Goal: Task Accomplishment & Management: Manage account settings

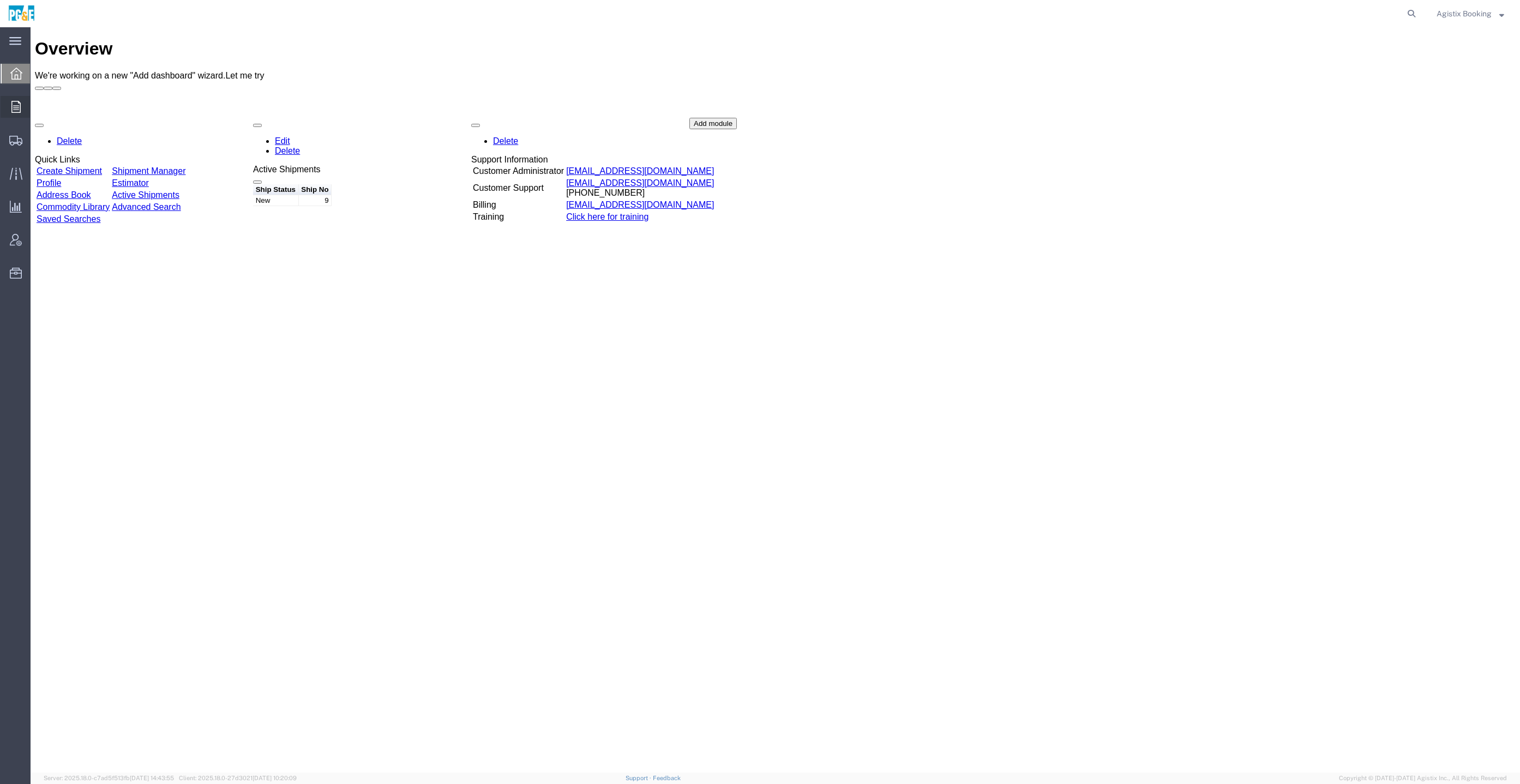
click at [23, 116] on div at bounding box center [16, 106] width 31 height 21
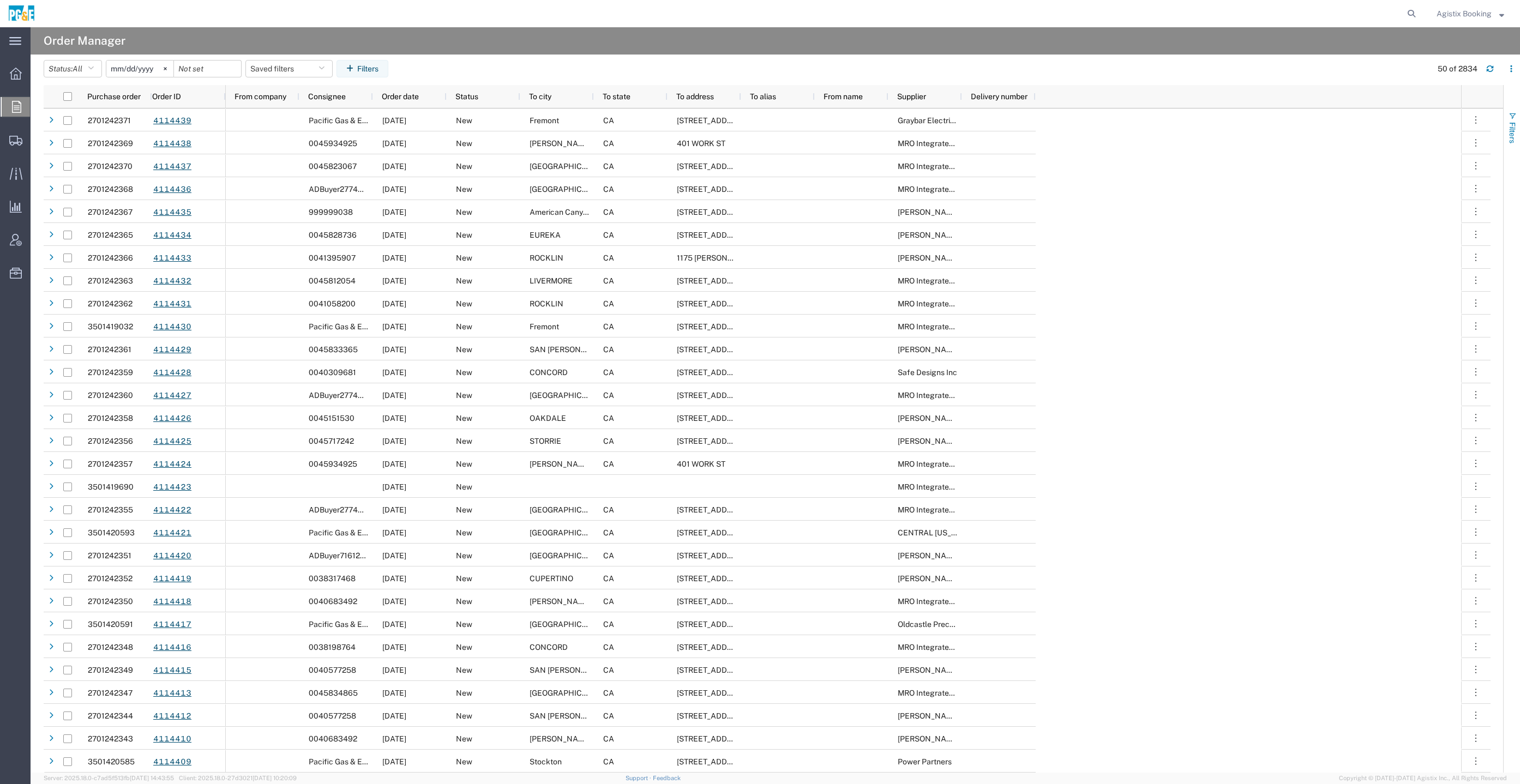
click at [1511, 138] on span "Filters" at bounding box center [1512, 132] width 9 height 21
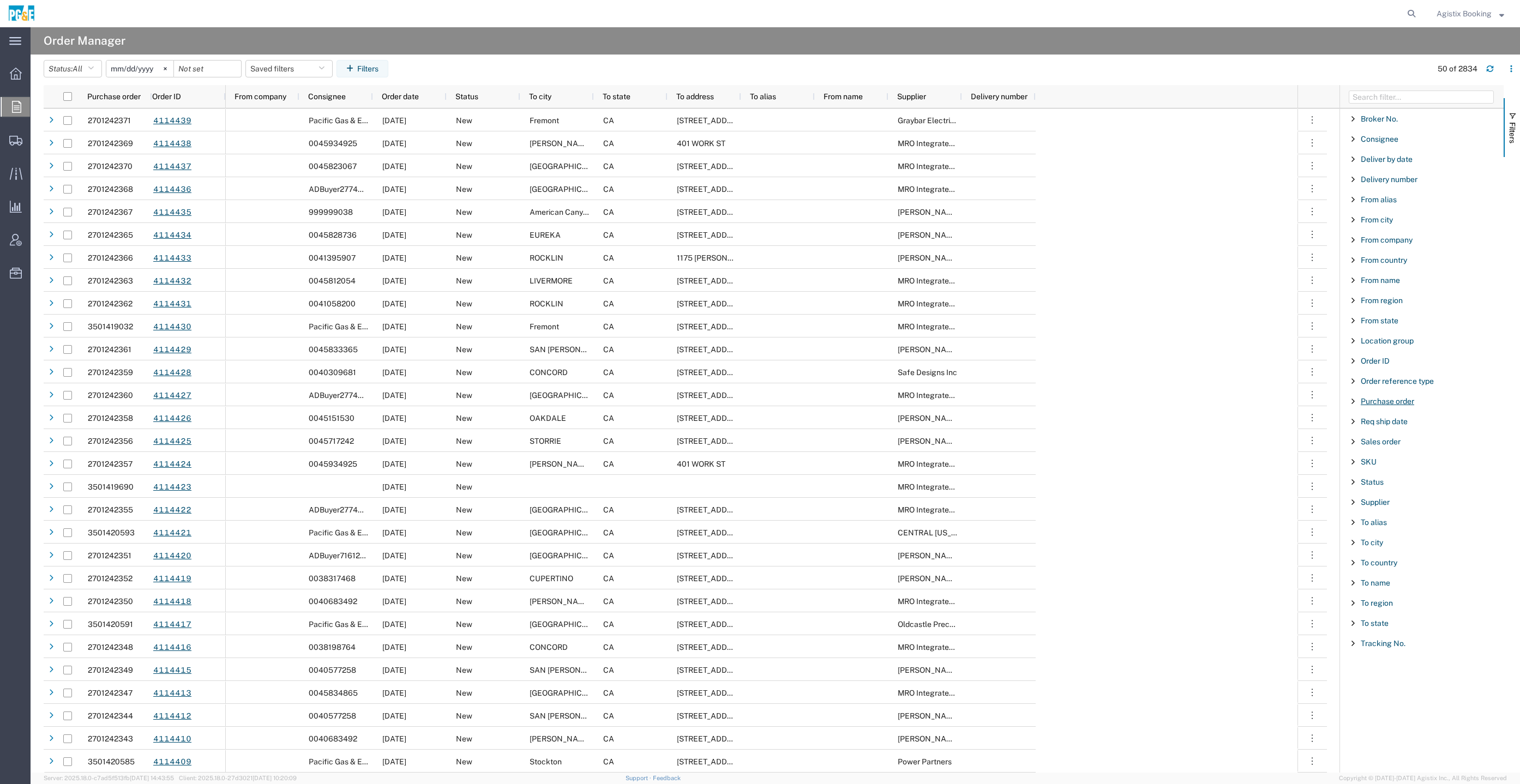
click at [1396, 401] on span "Purchase order" at bounding box center [1388, 401] width 53 height 9
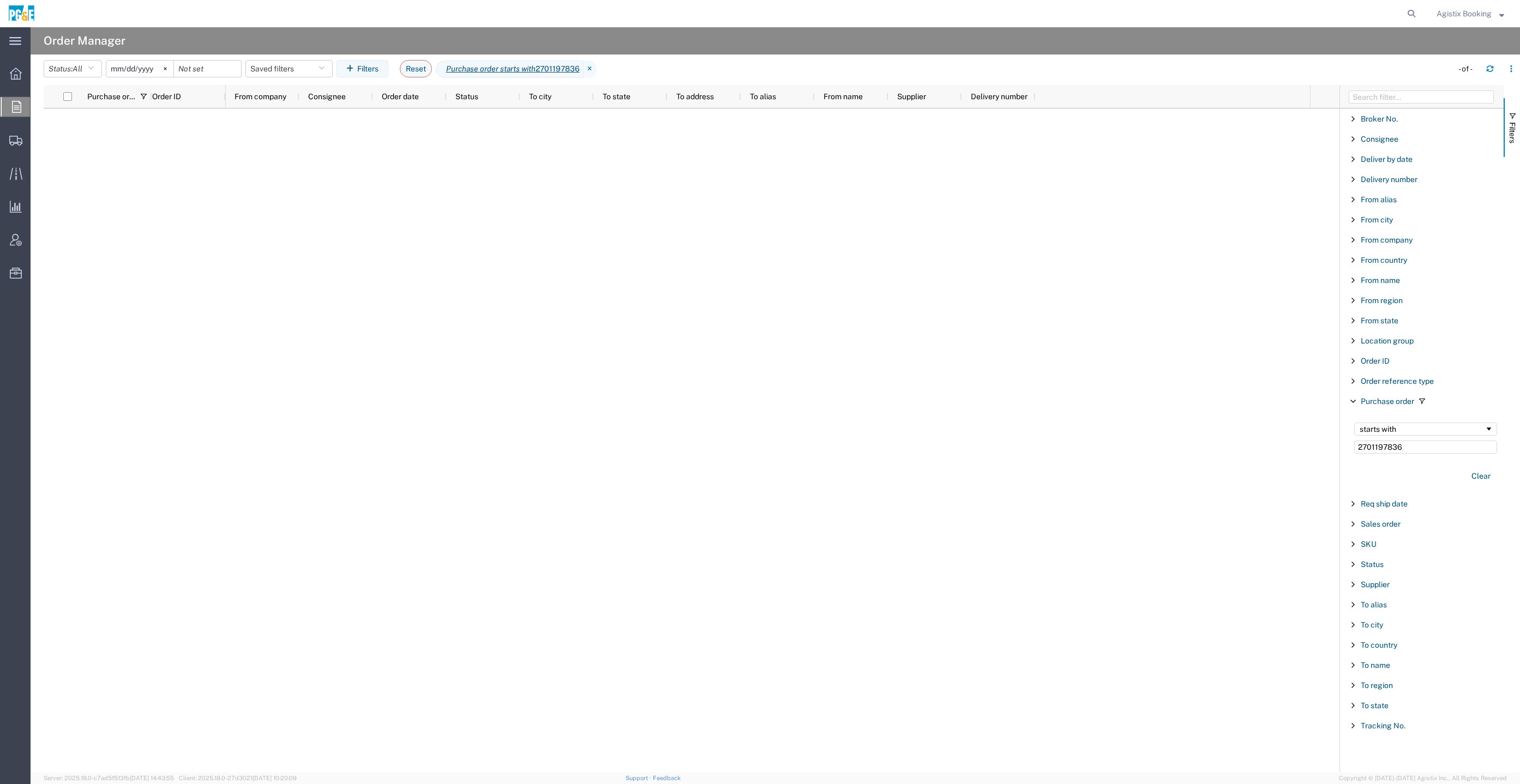
type input "2701197836"
click at [148, 54] on agx-page-header "Order Manager" at bounding box center [776, 41] width 1490 height 27
click at [150, 62] on input "[DATE]" at bounding box center [140, 69] width 67 height 16
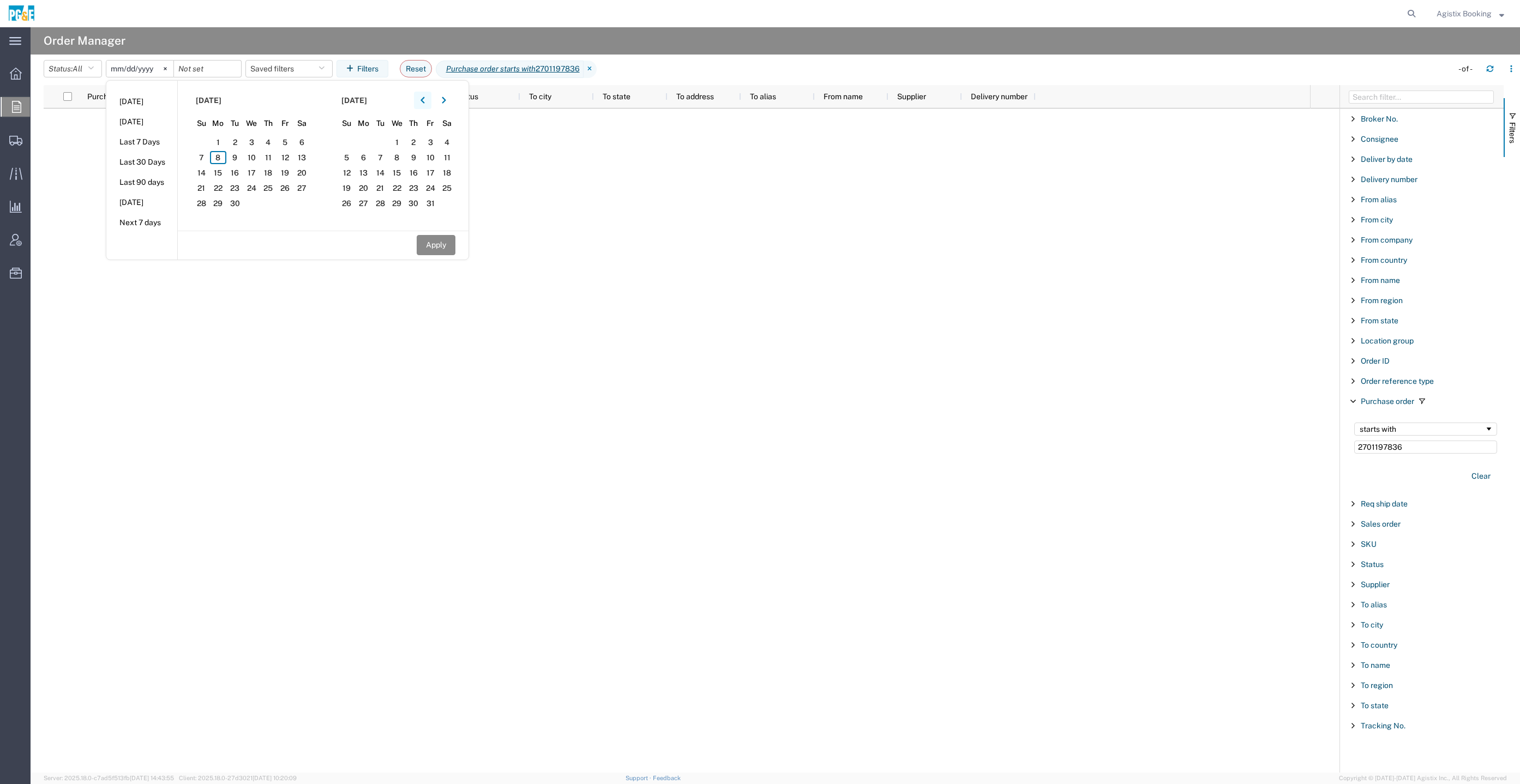
click at [425, 100] on icon "button" at bounding box center [422, 100] width 4 height 8
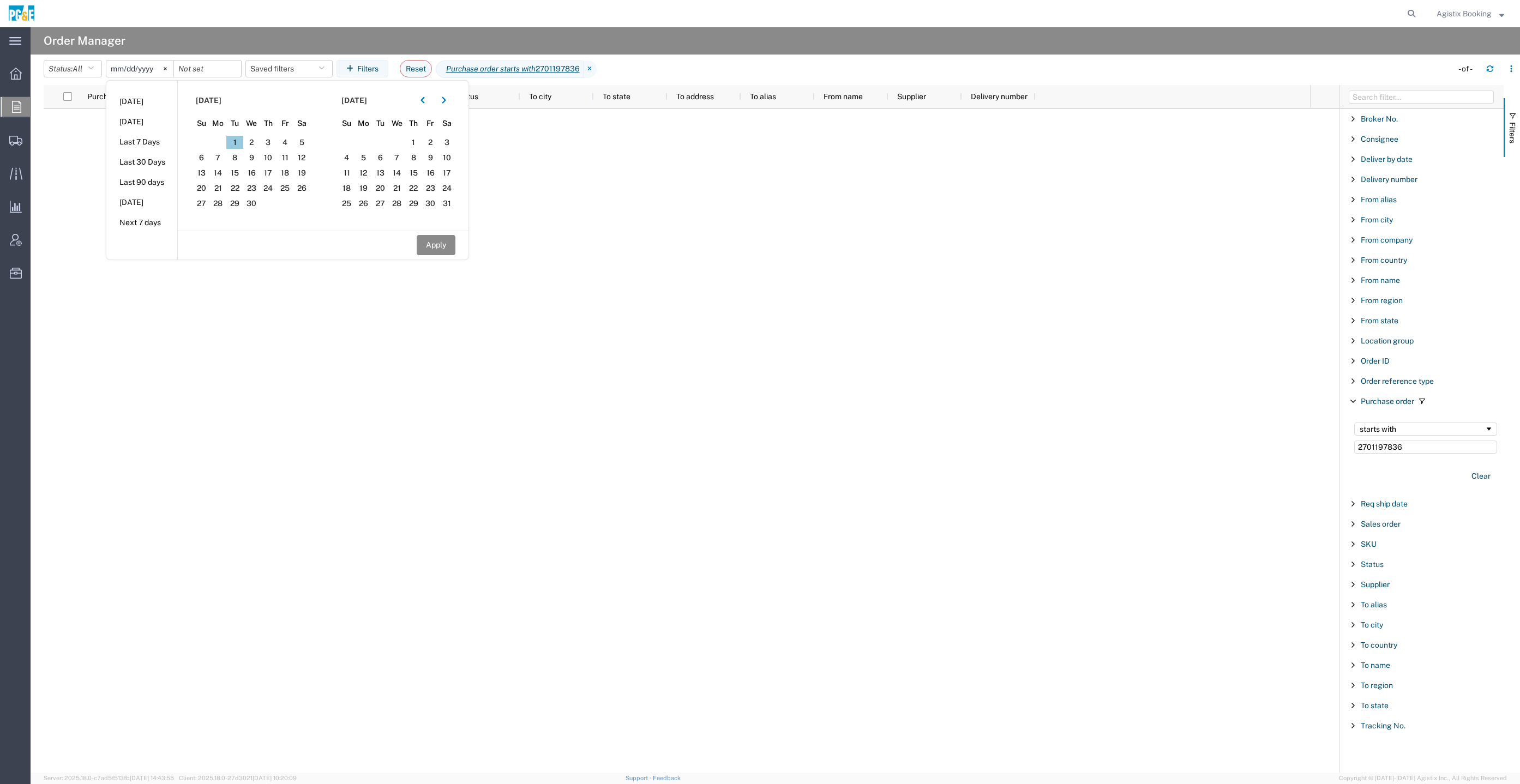
click at [237, 145] on span "1" at bounding box center [235, 142] width 17 height 13
click at [442, 95] on button "button" at bounding box center [444, 100] width 17 height 17
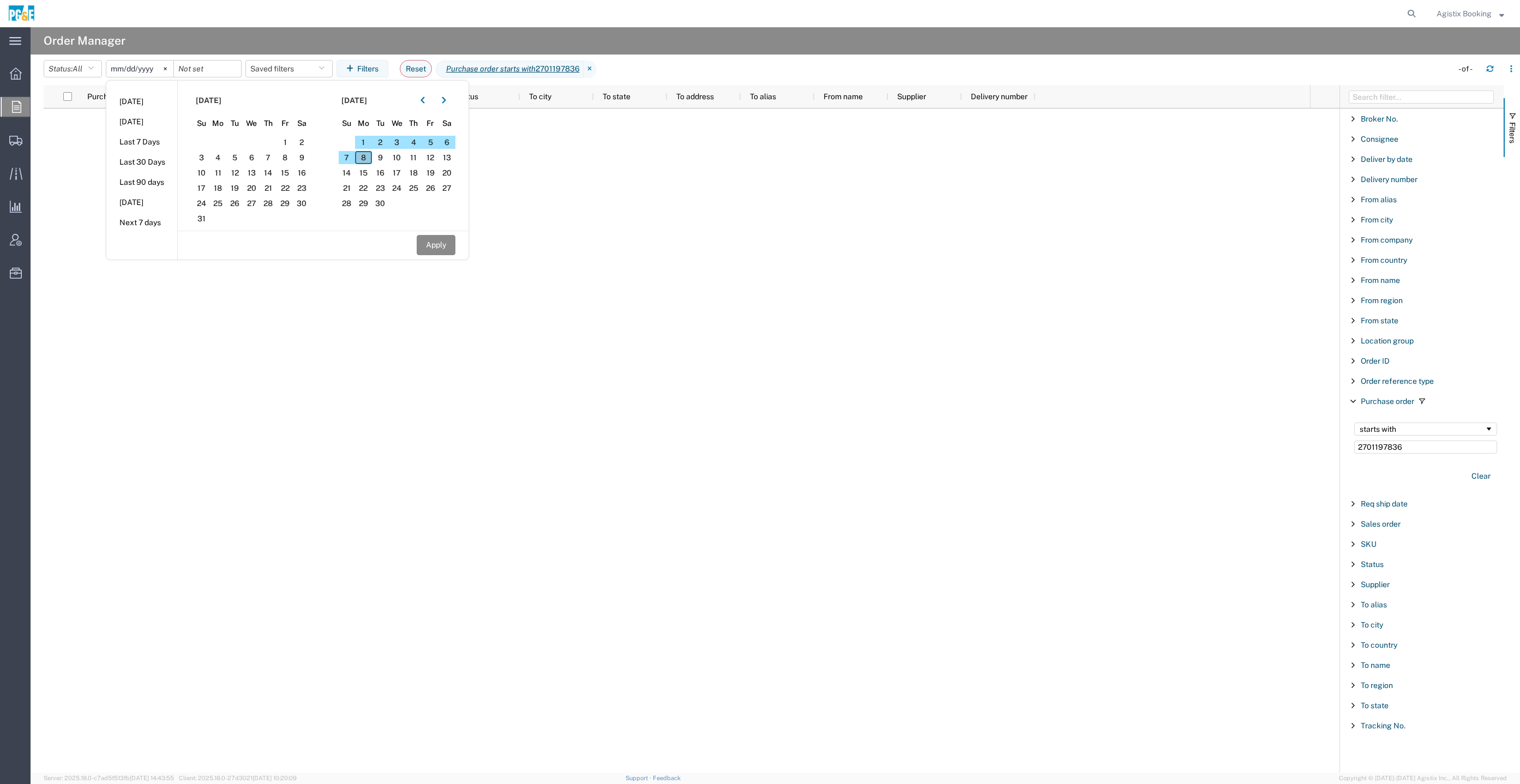
click at [368, 160] on span "8" at bounding box center [364, 157] width 17 height 13
click at [439, 236] on button "Apply" at bounding box center [436, 245] width 39 height 21
type input "[DATE]"
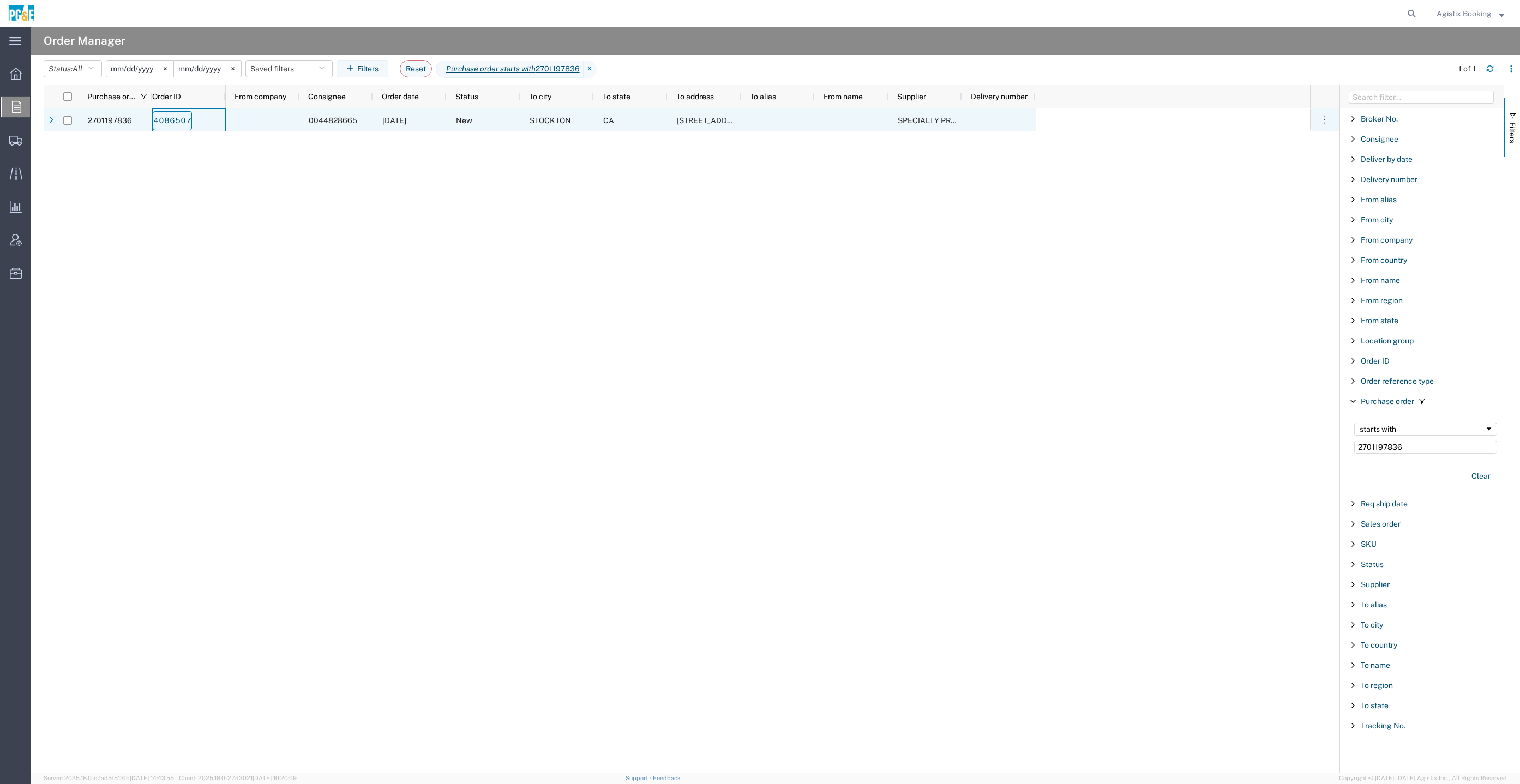
click at [172, 121] on link "4086507" at bounding box center [173, 121] width 39 height 19
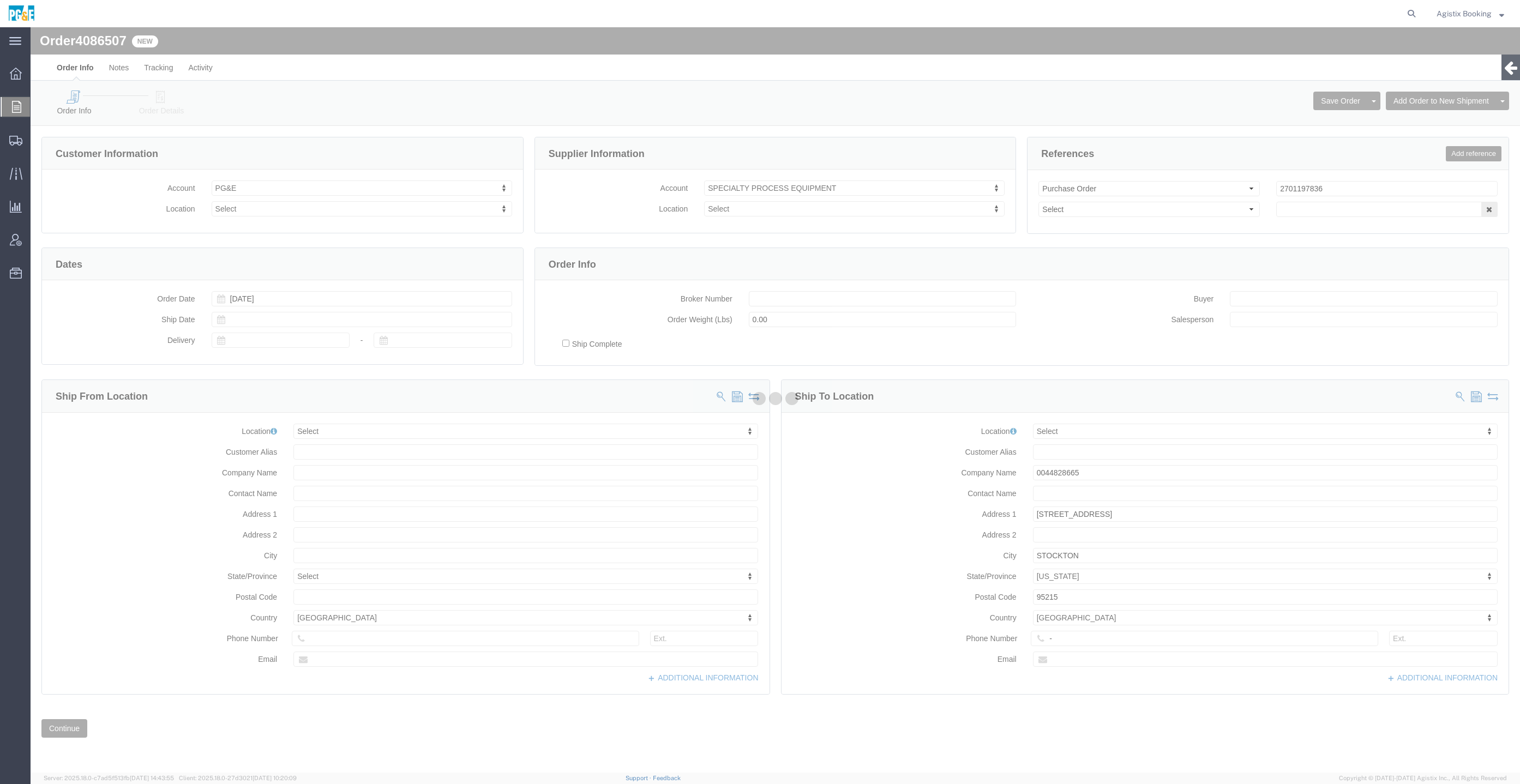
select select
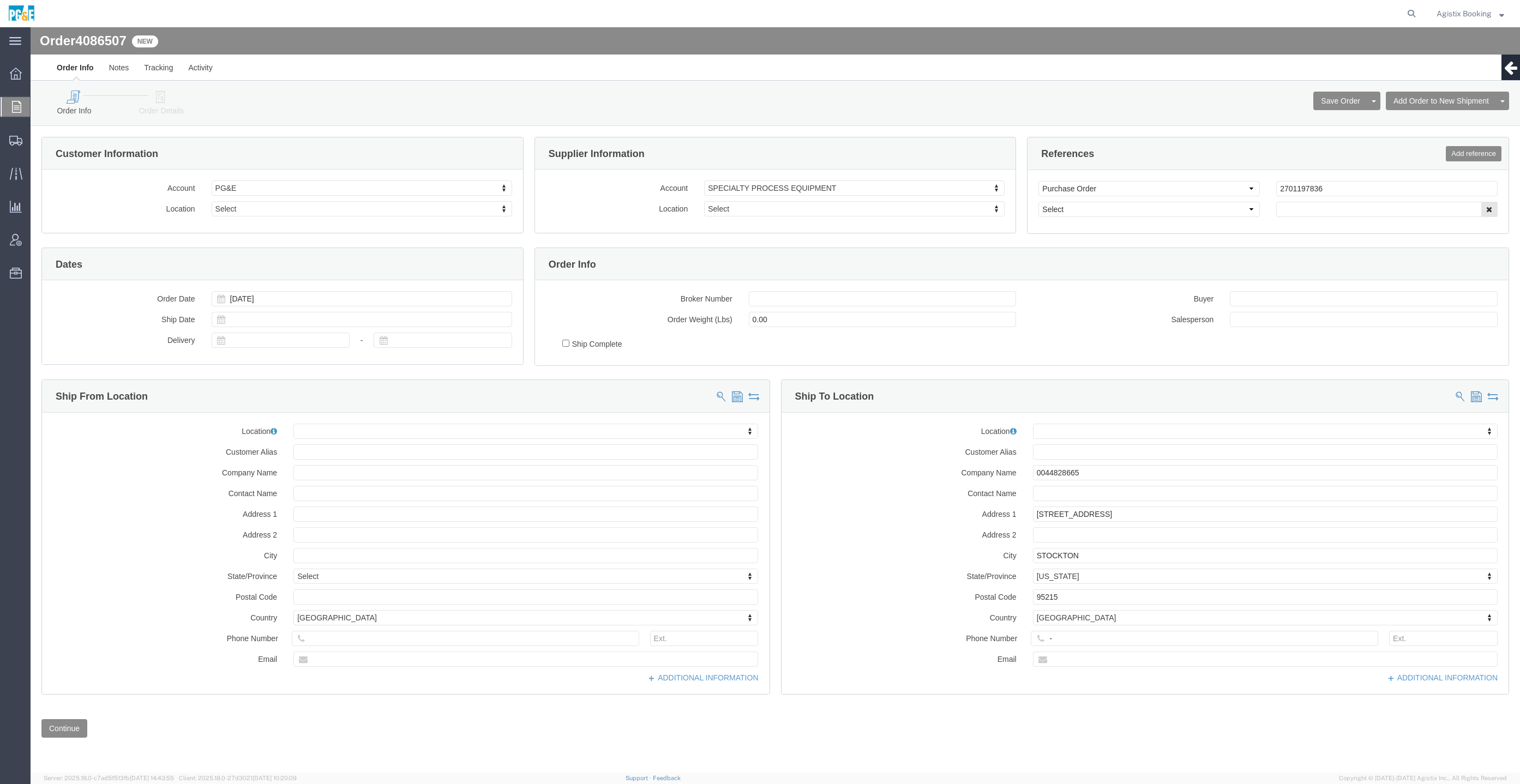
click link "Order Details"
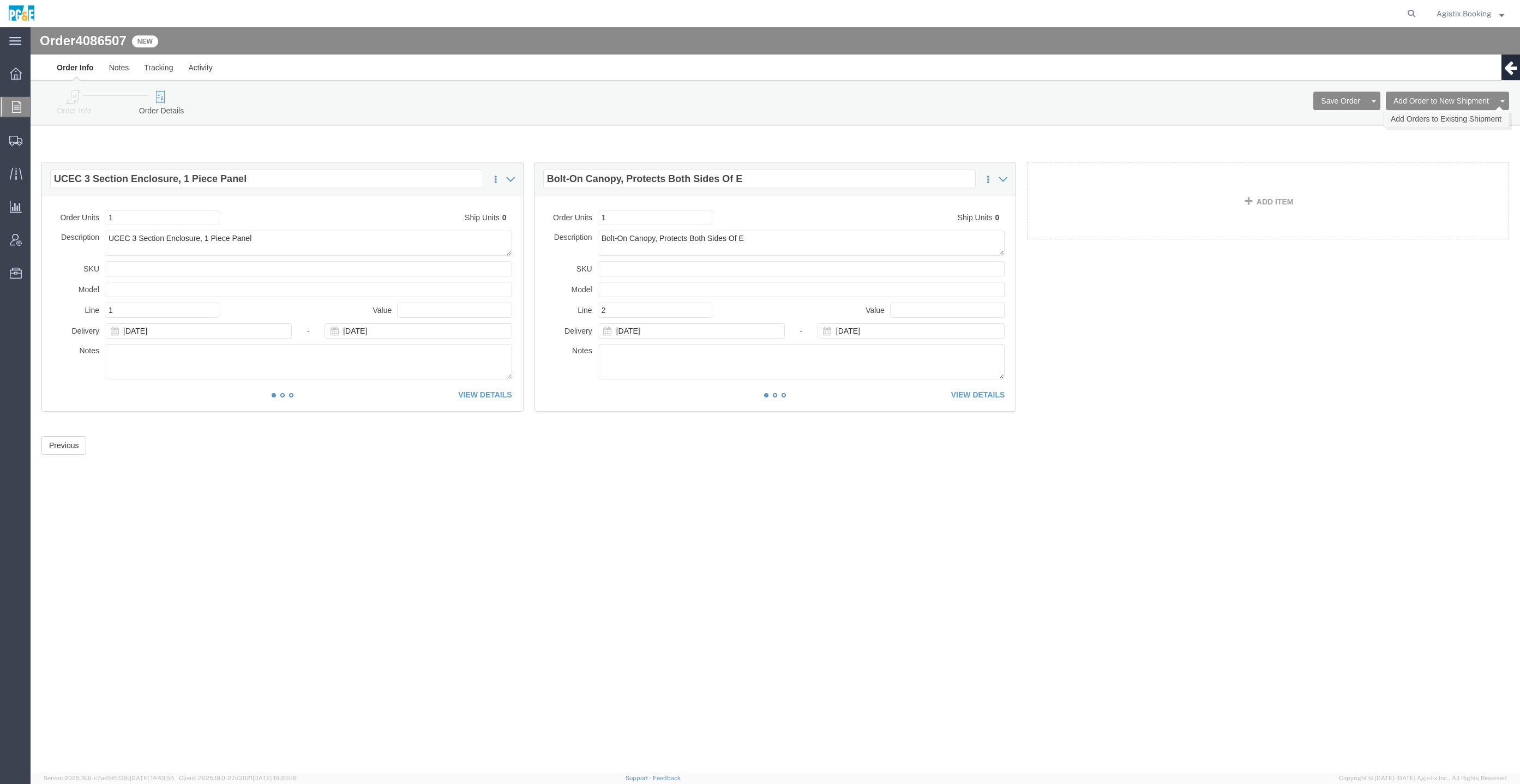
click link "Add Orders to Existing Shipment"
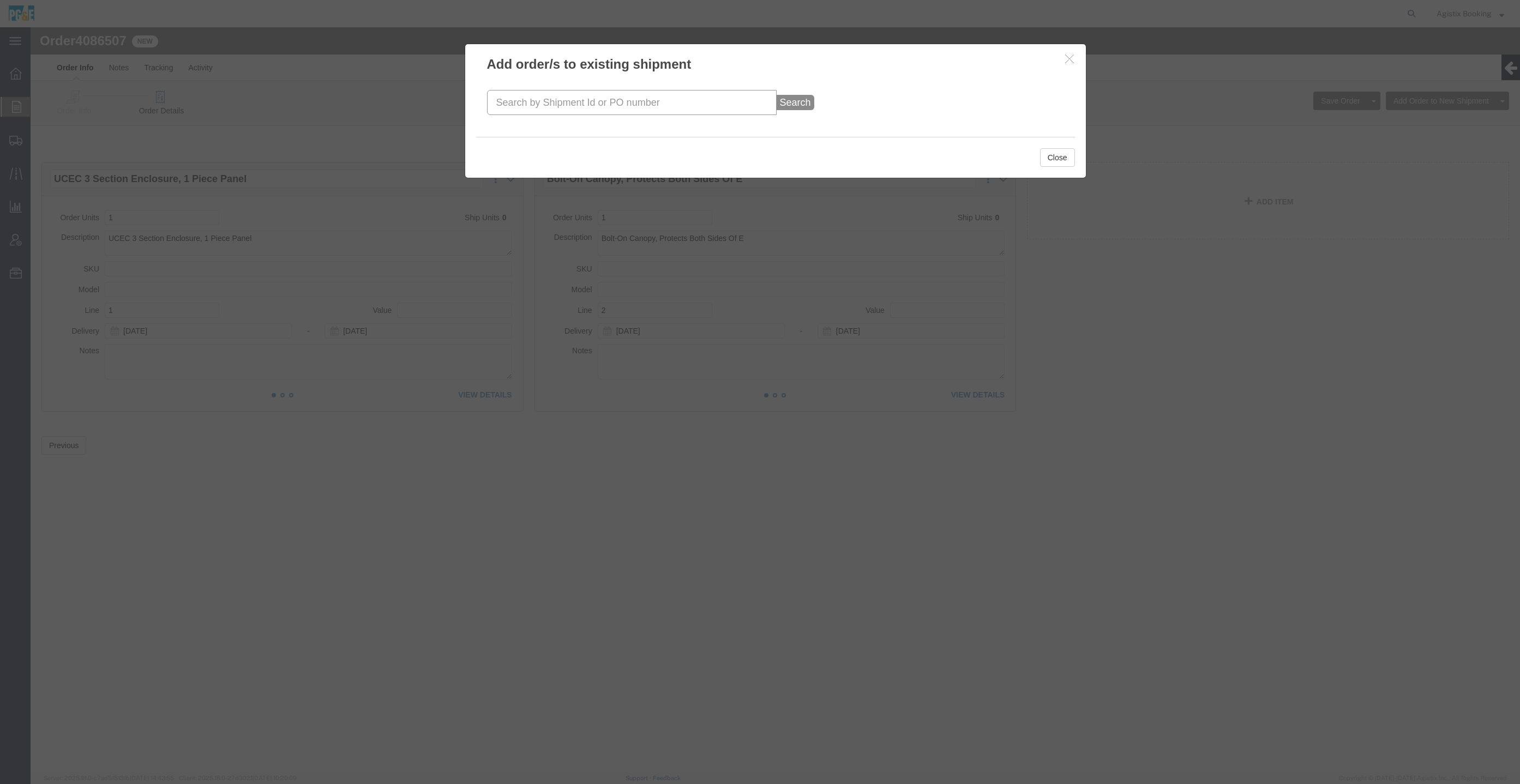
click input "text"
paste input "56752441"
type input "56752441"
click button "Search"
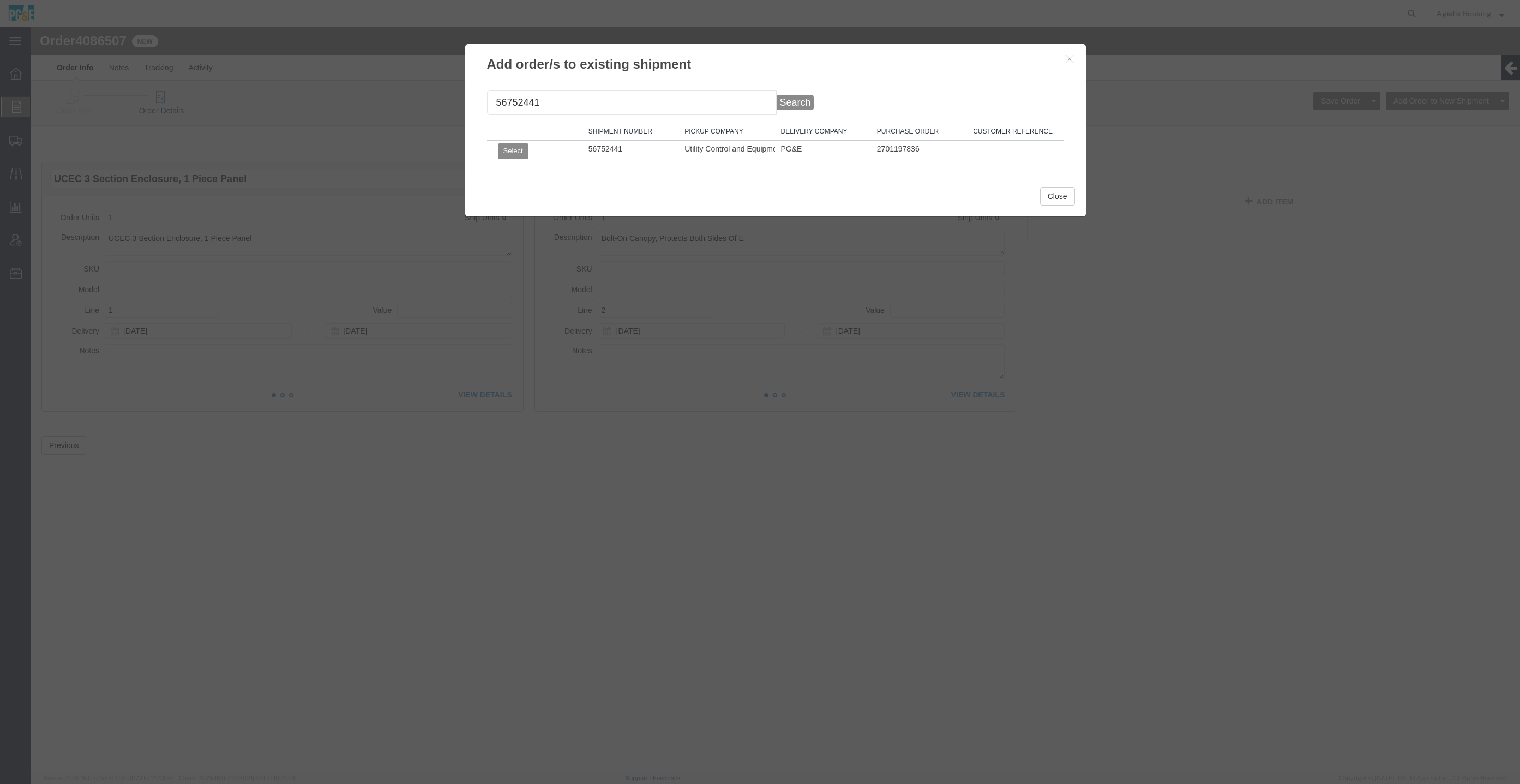
click td "Select"
click button "Select"
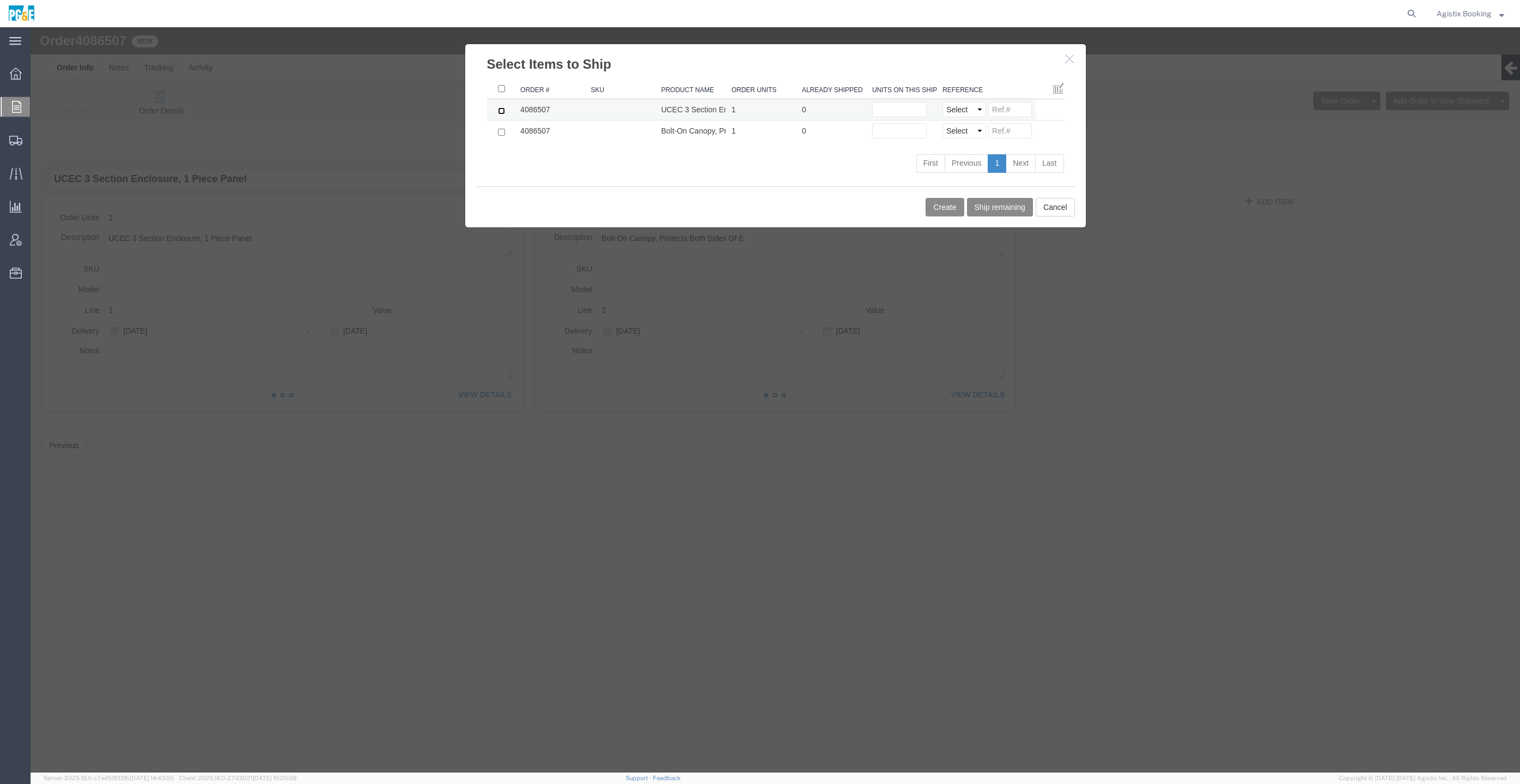
click input "checkbox"
checkbox input "true"
click input "text"
type input "1"
click div "Create Ship remaining Cancel"
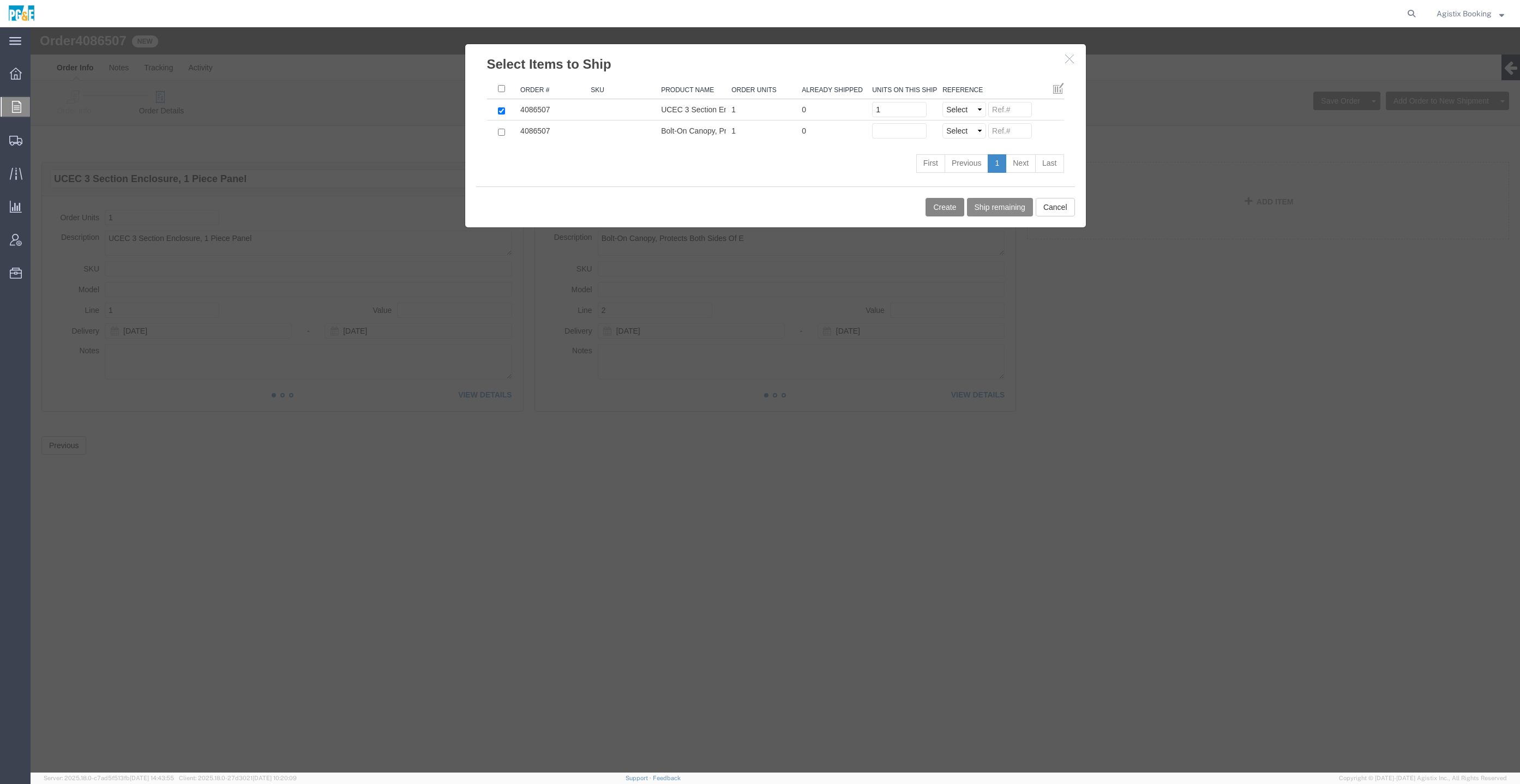
click button "Create"
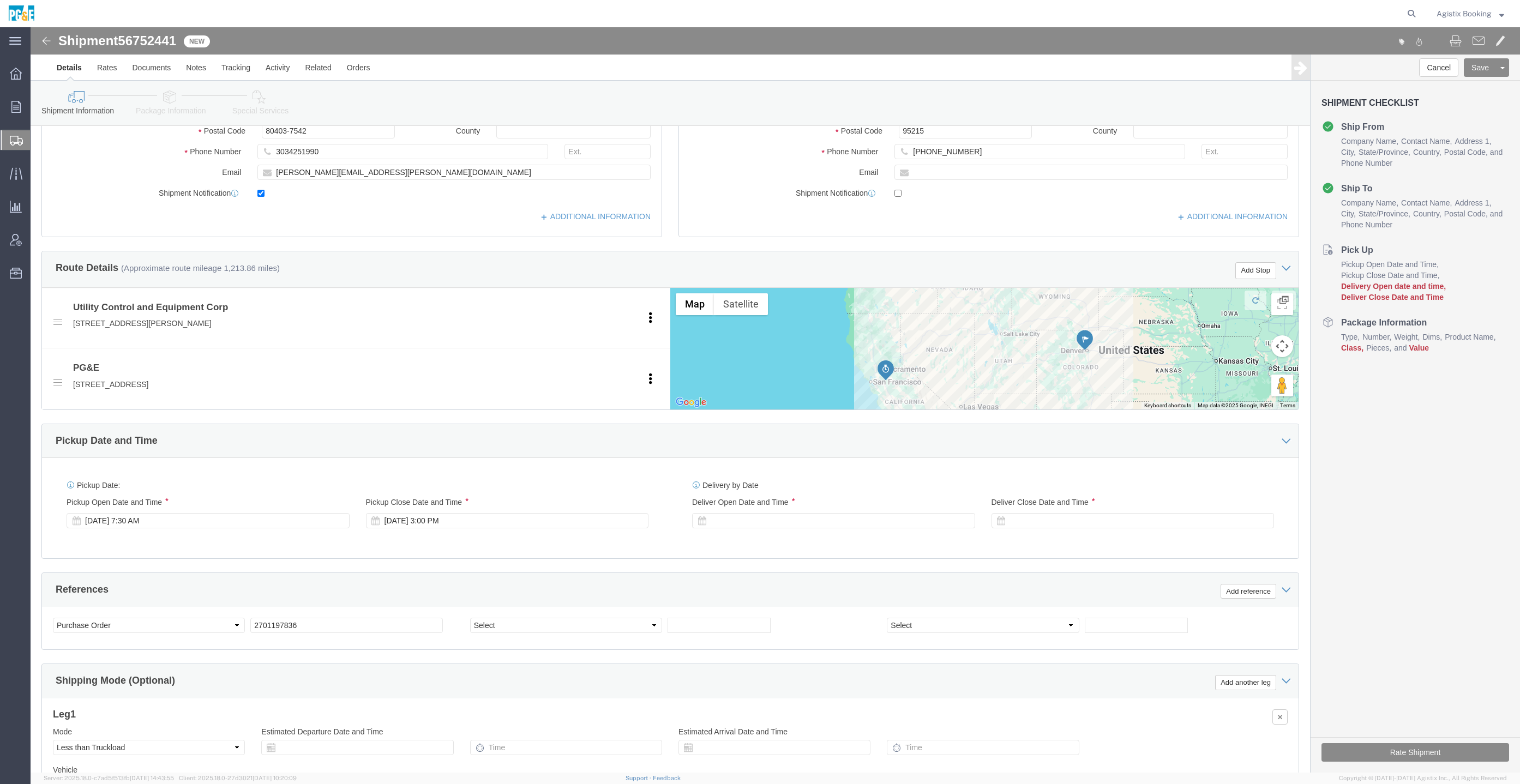
scroll to position [361, 0]
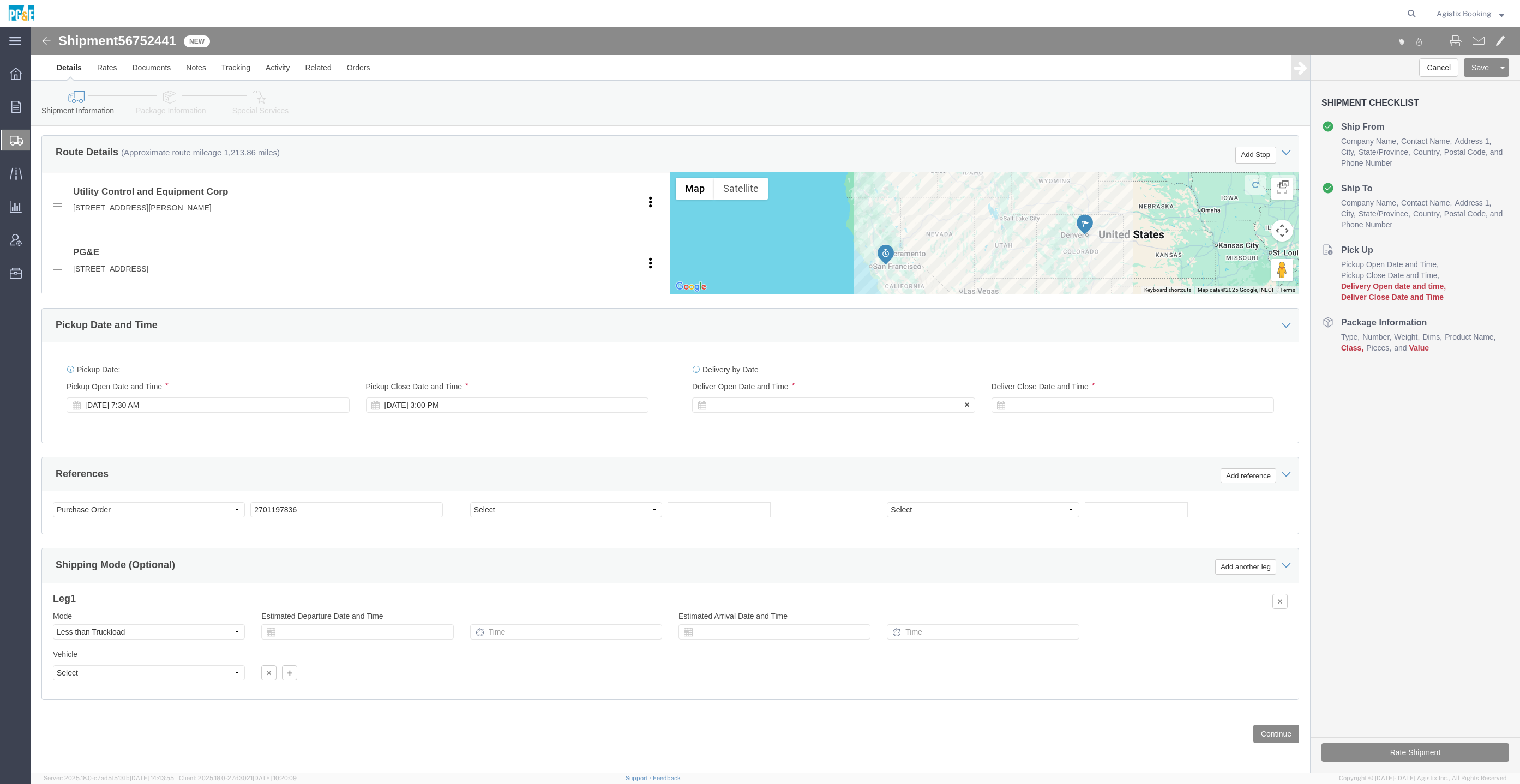
click div
click input "4:00 PM"
type input "12:00 PM"
click button "Apply"
click div
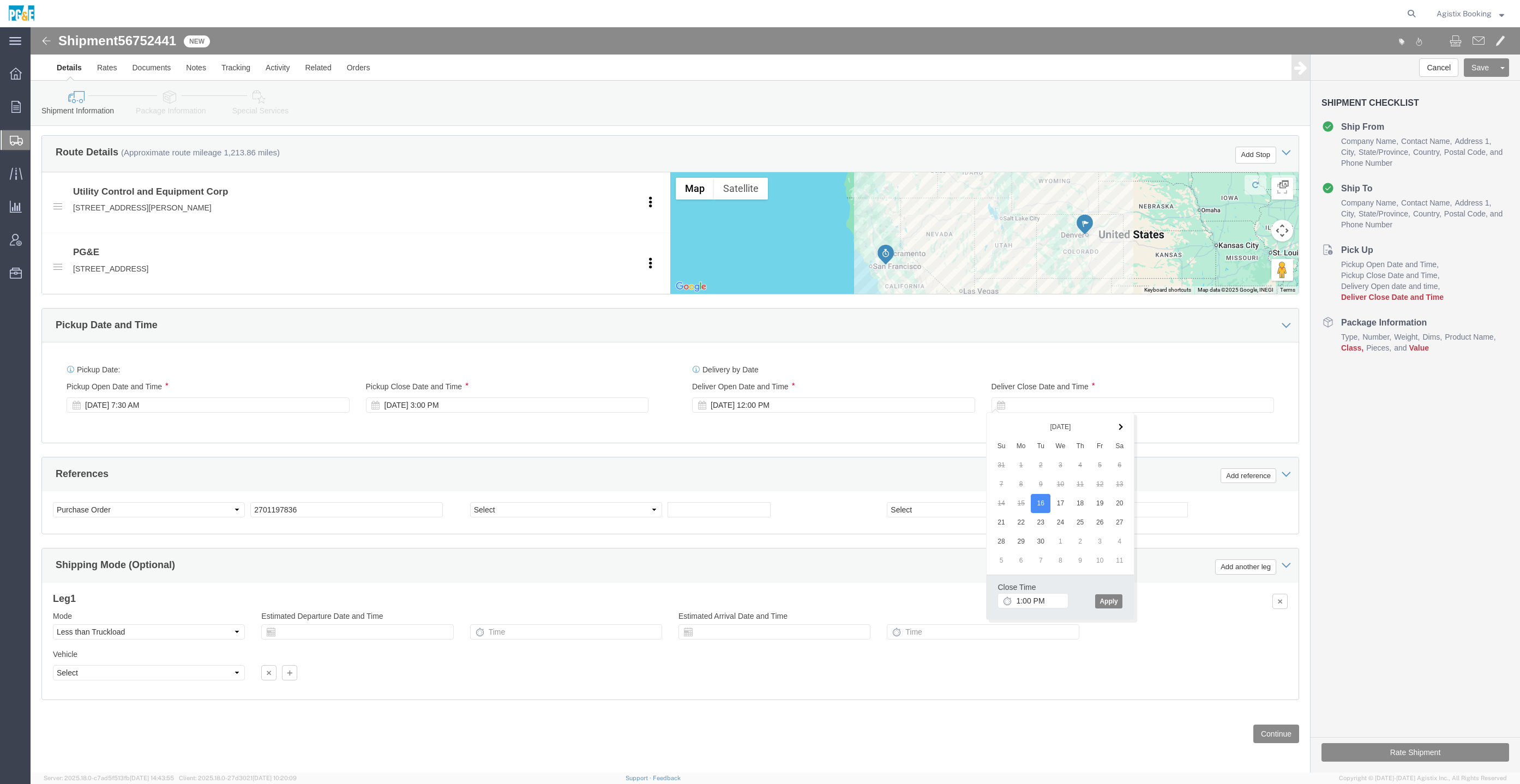
click button "Apply"
click button "Continue"
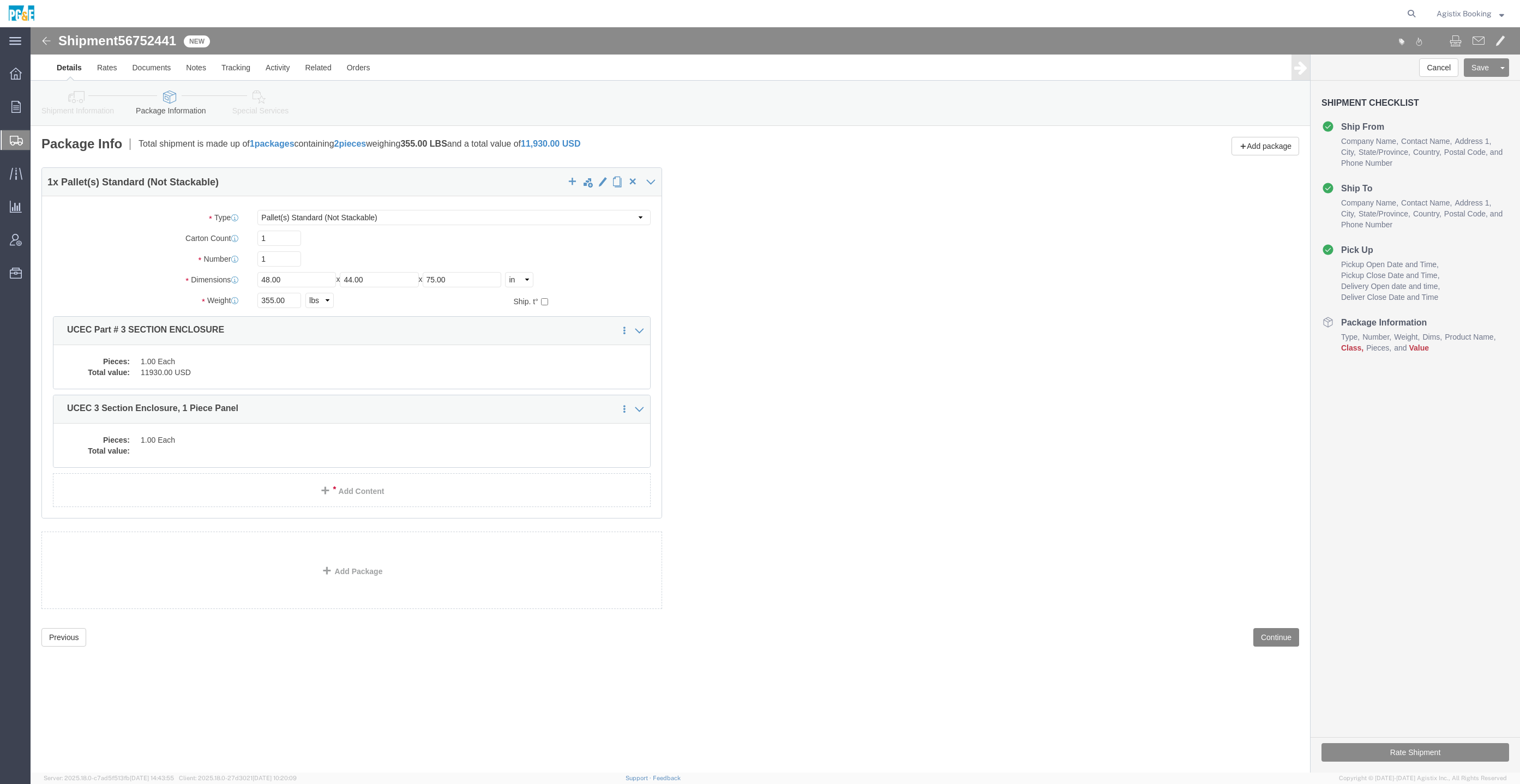
scroll to position [0, 0]
click input "1"
click div "1 x Pallet(s) Standard (Not Stackable) Package Type Select Bulk Bundle(s) Cardb…"
click dd "1.00 Each"
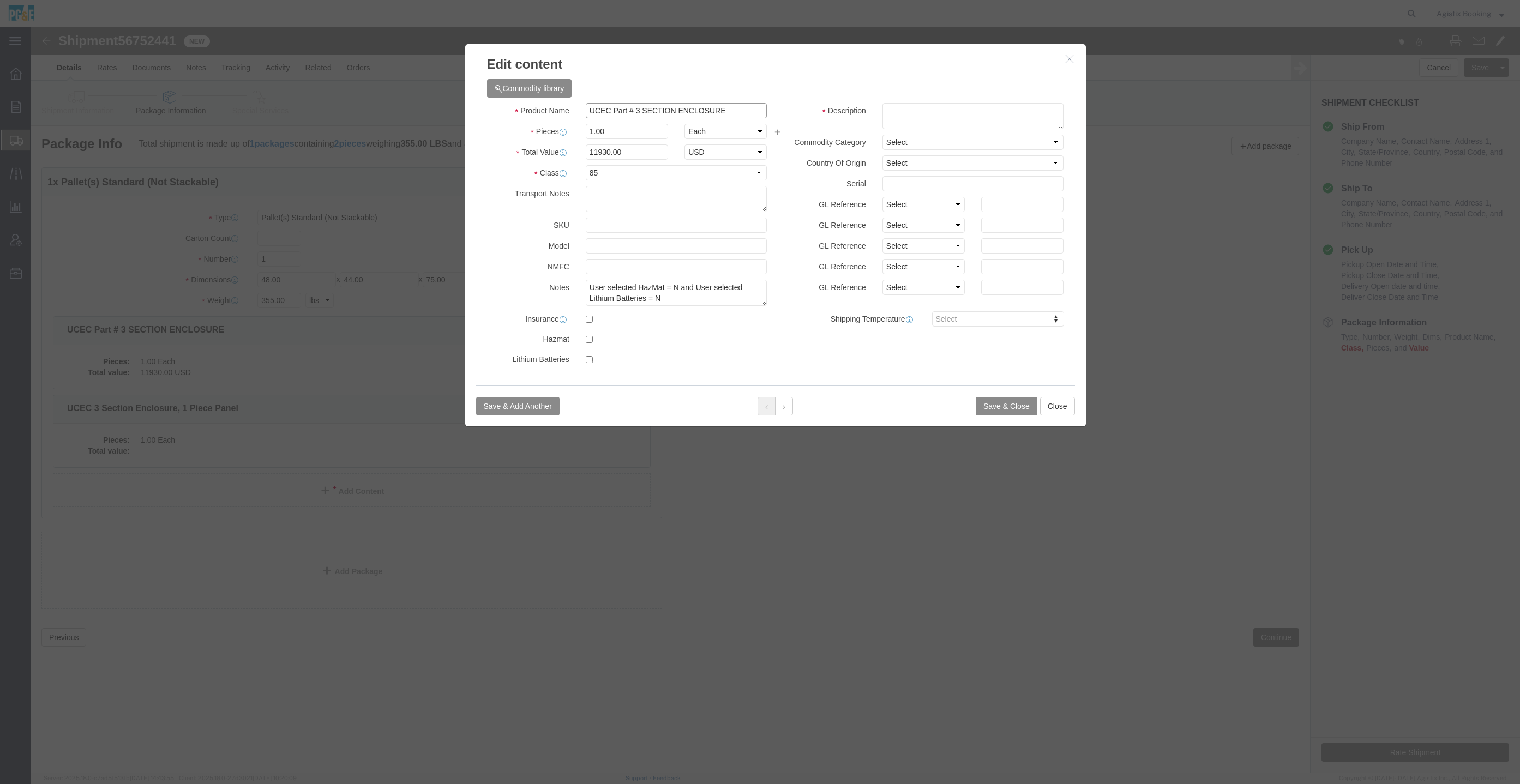
click input "UCEC Part # 3 SECTION ENCLOSURE"
click div "Save & Add Another Save & Close Close"
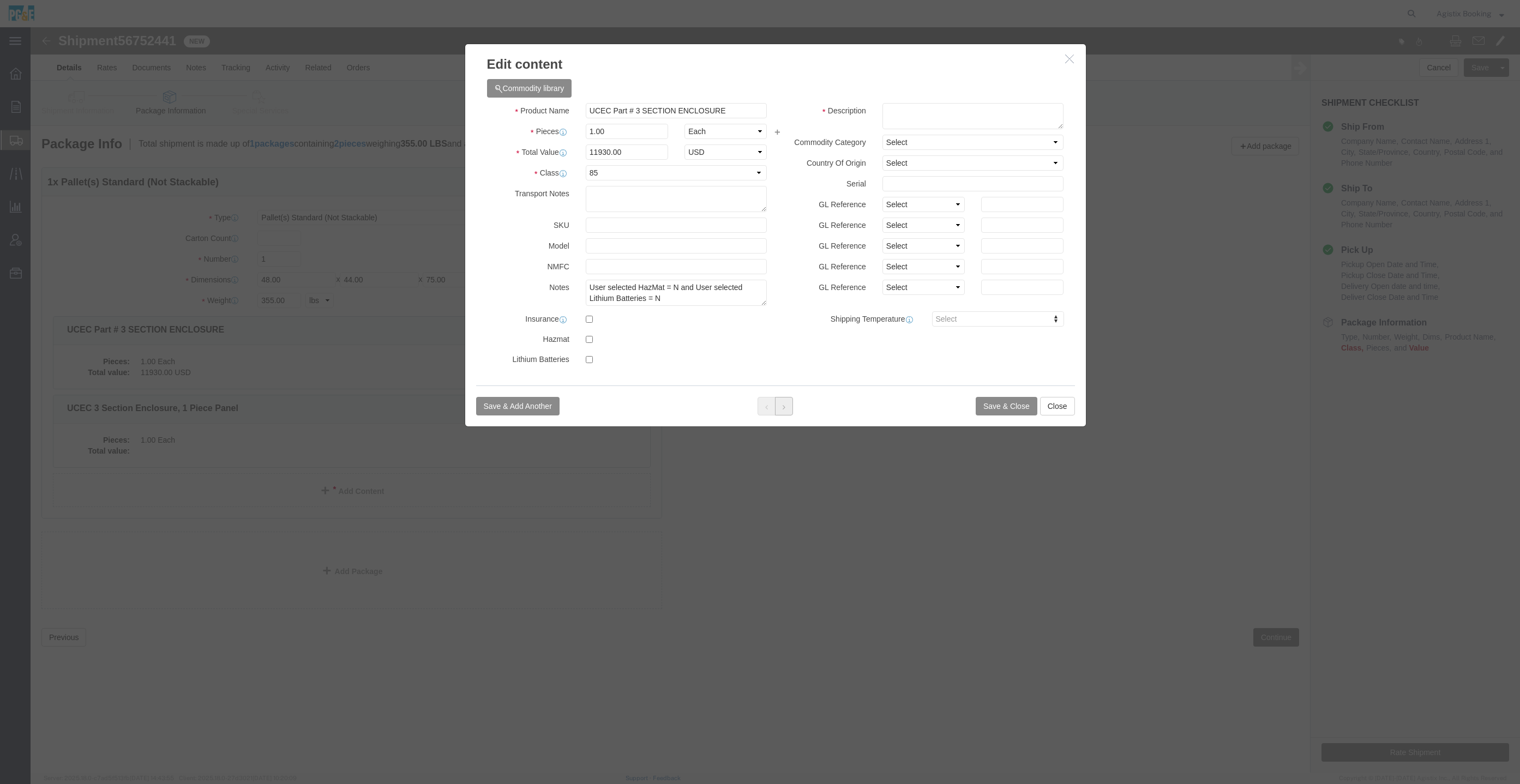
click button
click input "UCEC 3 Section Enclosure, 1 Piece Panel"
paste input "Part # 3 SECTION ENCLOSURE"
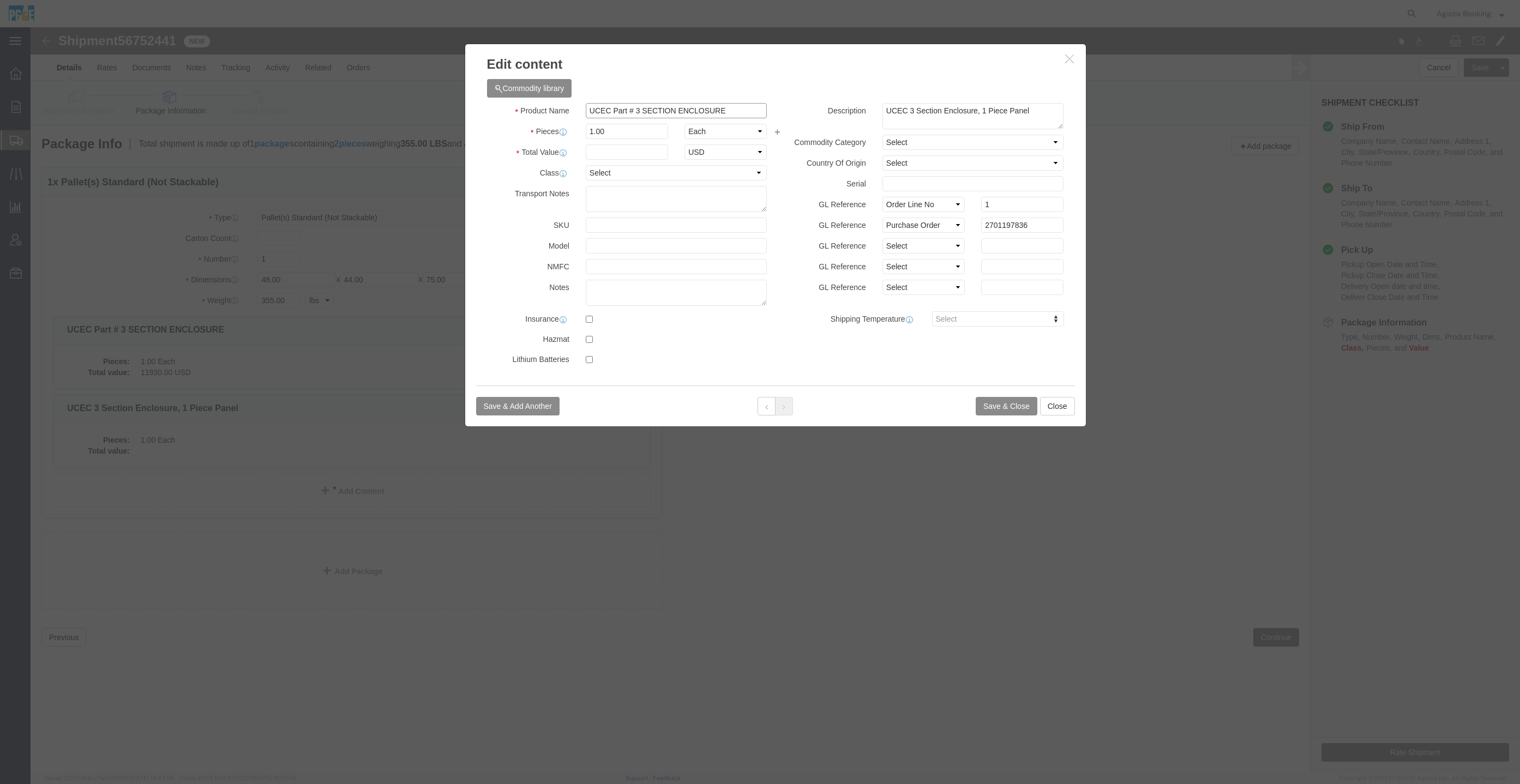
type input "UCEC Part # 3 SECTION ENCLOSURE"
click div "Save & Add Another Save & Close Close"
click button
click div "Product Name UCEC Part # 3 SECTION ENCLOSURE Pieces 1.00 Select Bag Barrels 100…"
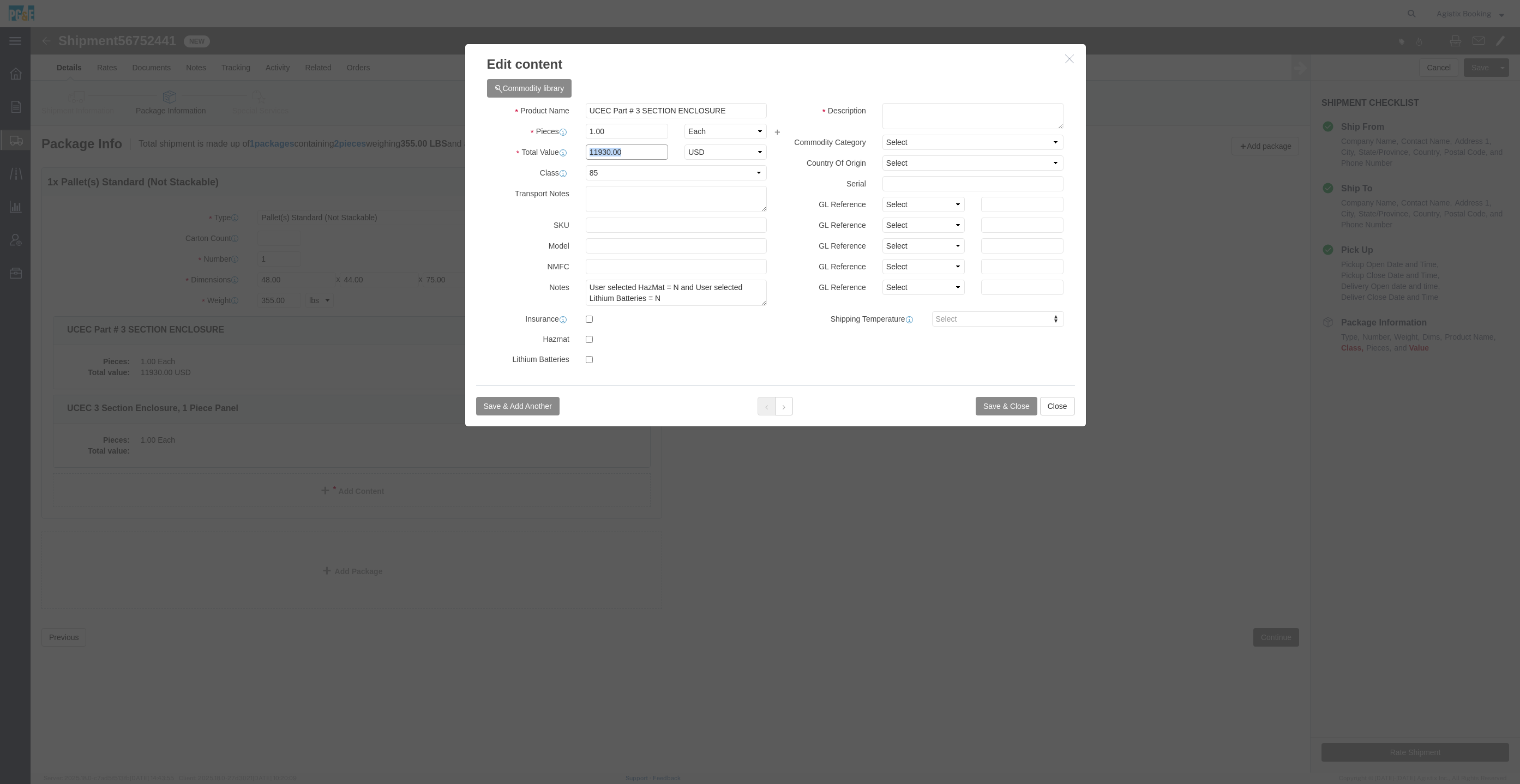
click input "11930.00"
click button
click select "Select 50 55 60 65 70 85 92.5 100 125 175 250 300 400"
select select "85"
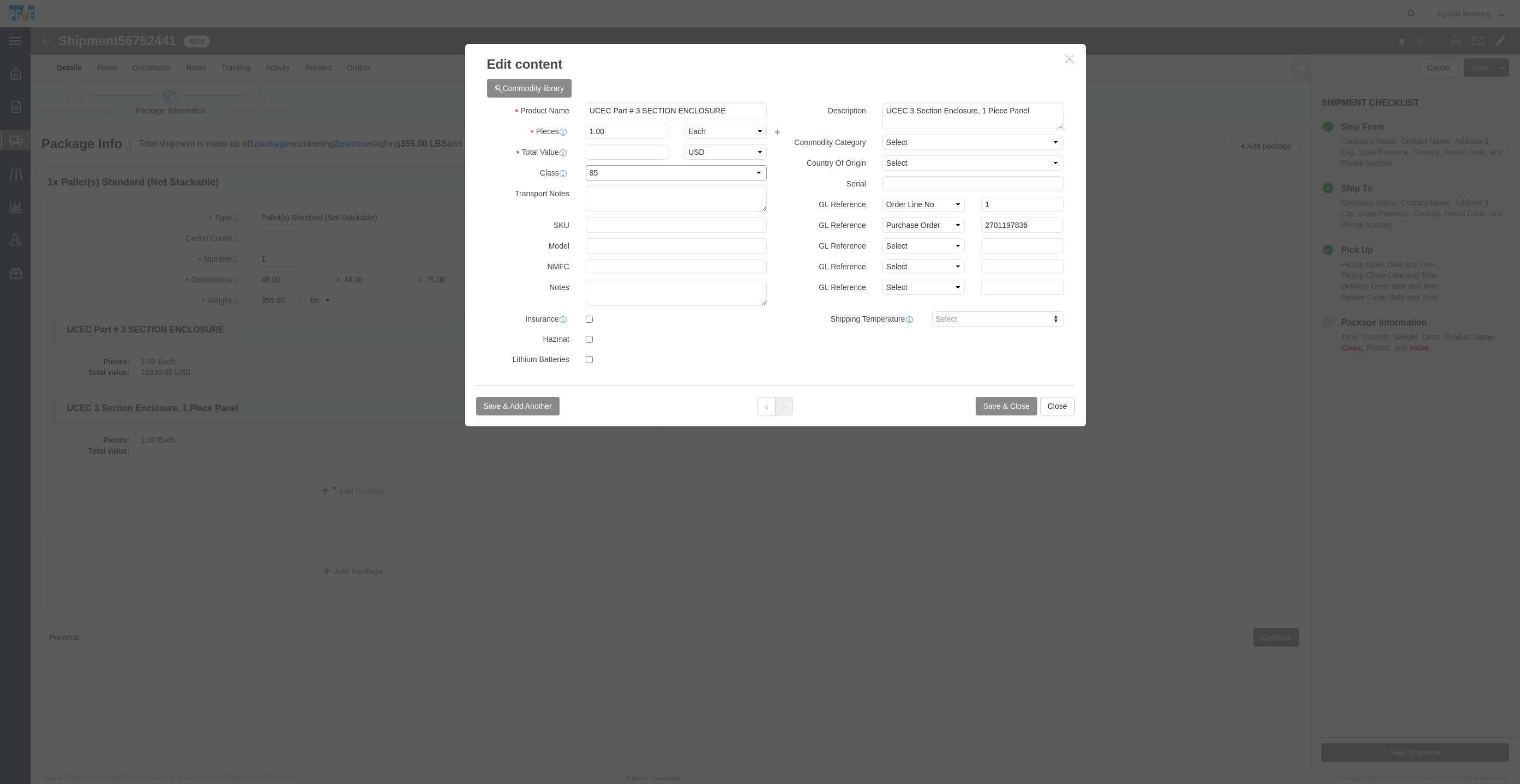
click select "Select 50 55 60 65 70 85 92.5 100 125 175 250 300 400"
click input "text"
paste input "11930.00"
type input "11930.00"
click div "Description UCEC 3 Section Enclosure, 1 Piece Panel Commodity Category Select F…"
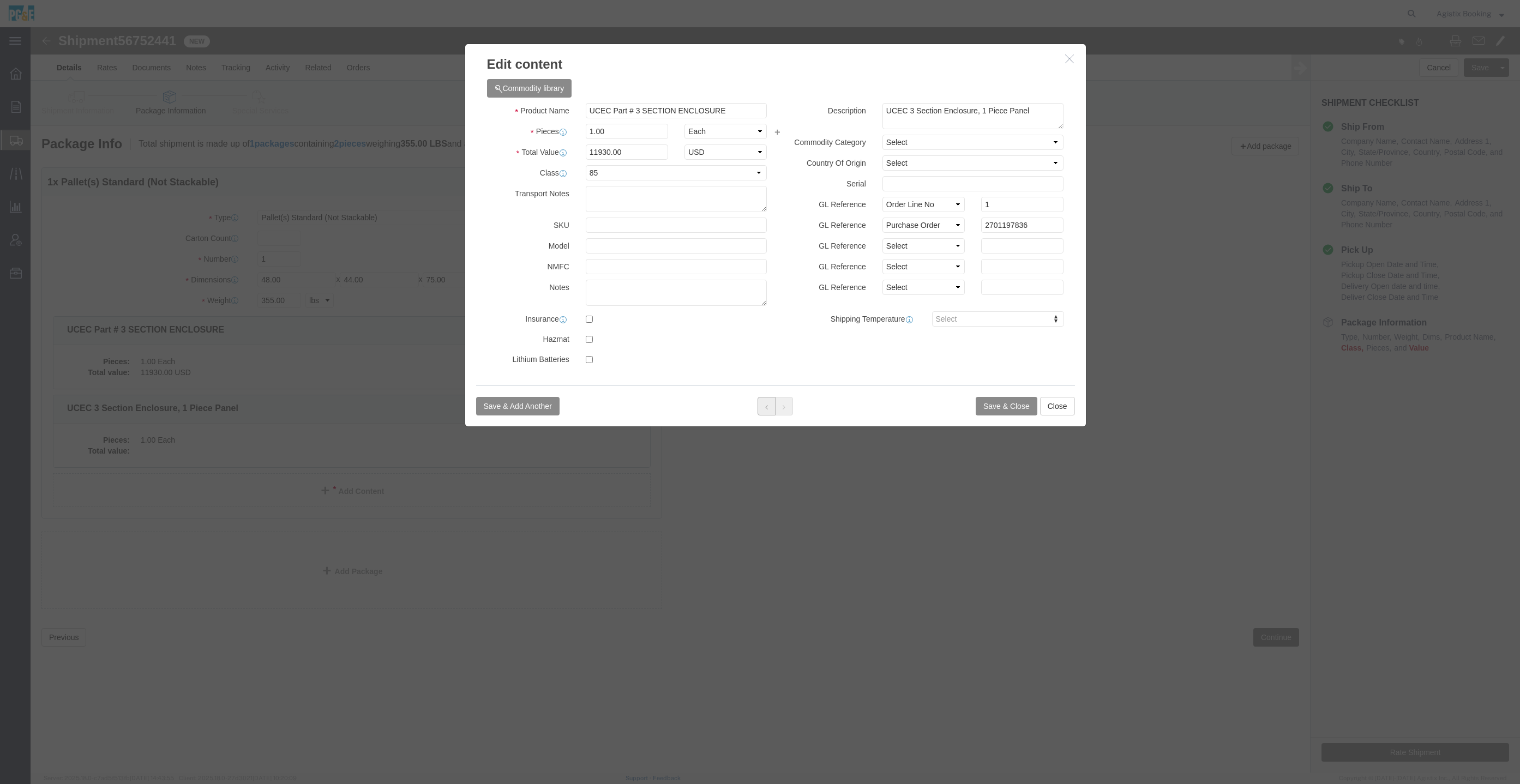
click button
click button "Save & Close"
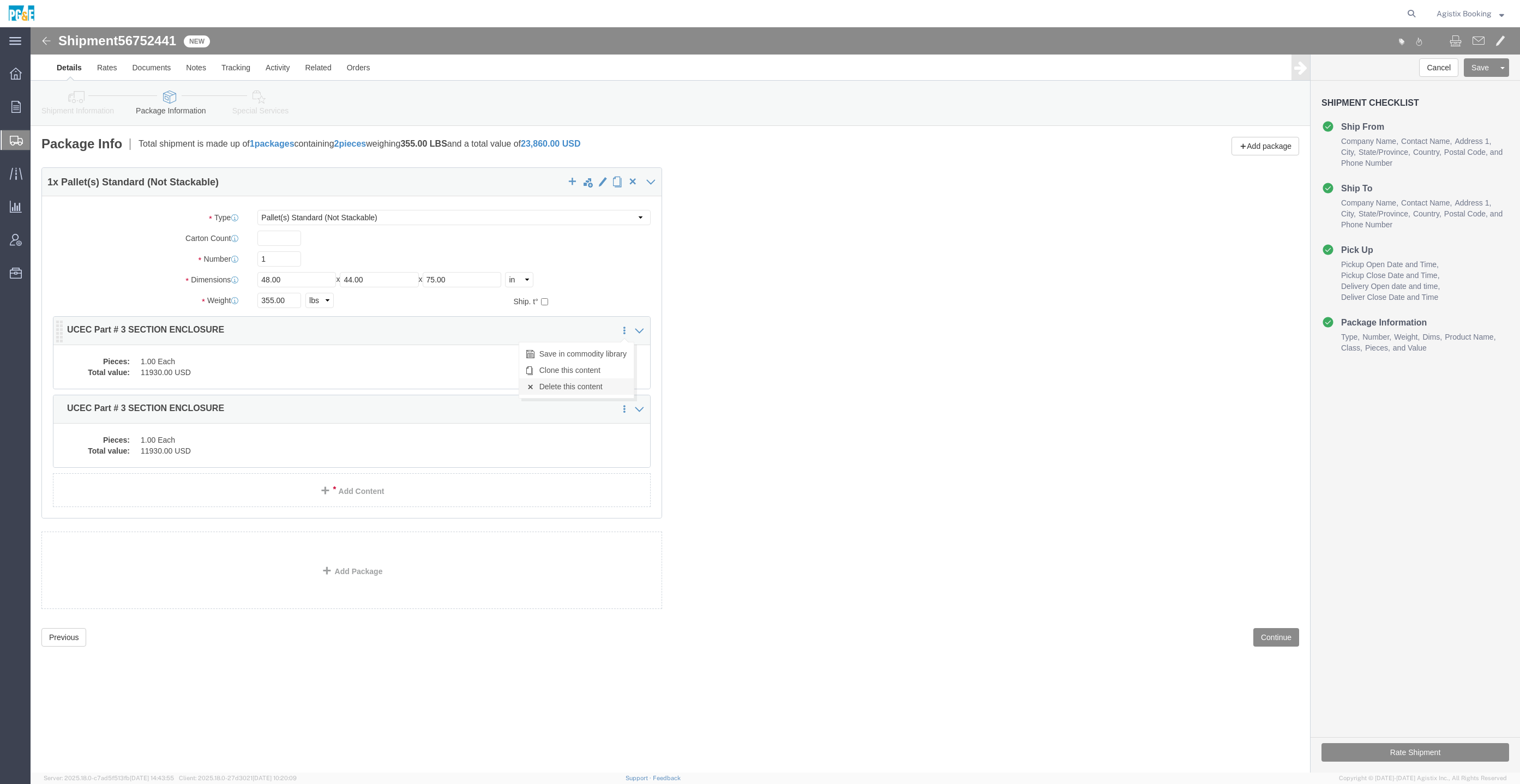
click link "Delete this content"
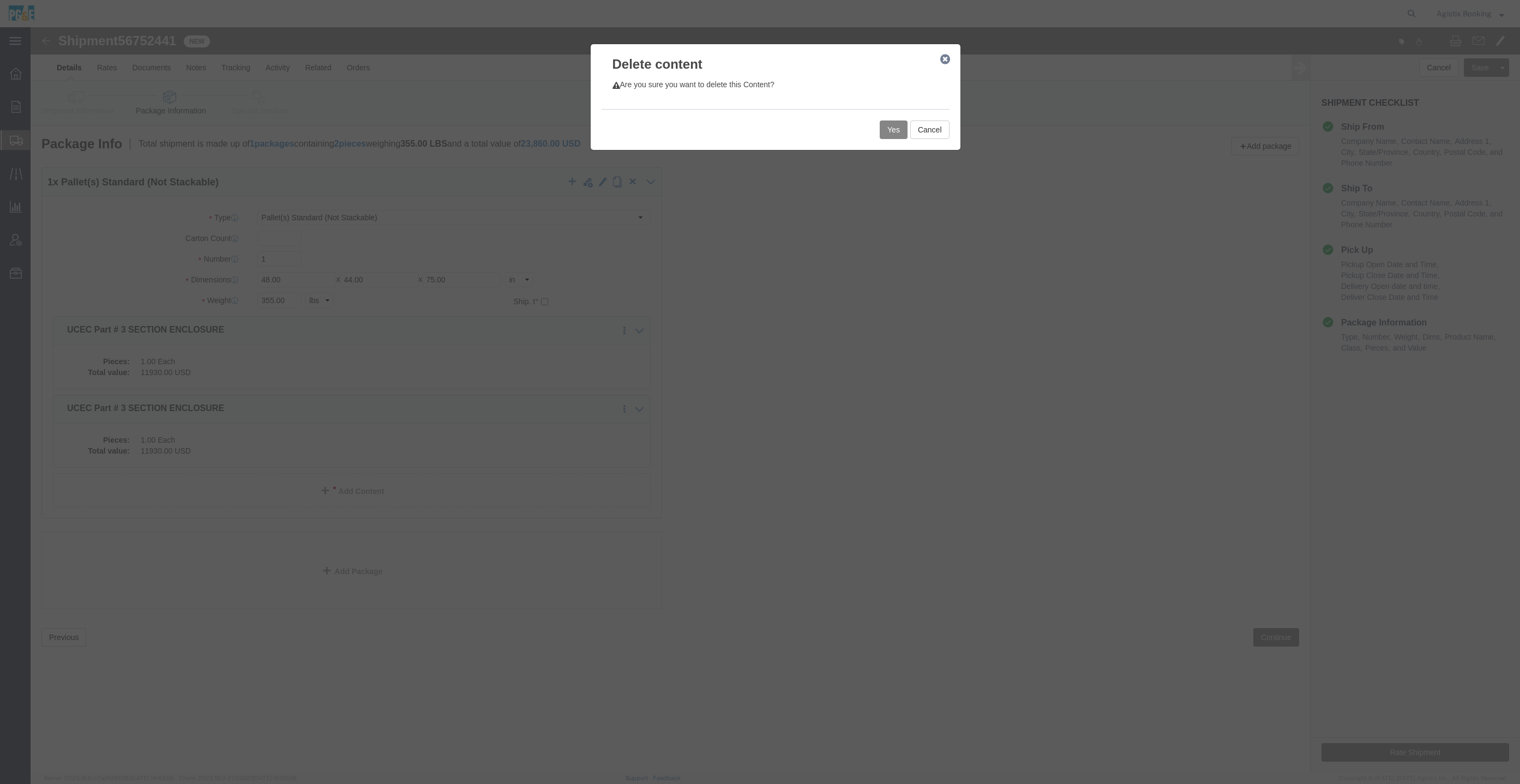
click button "Yes"
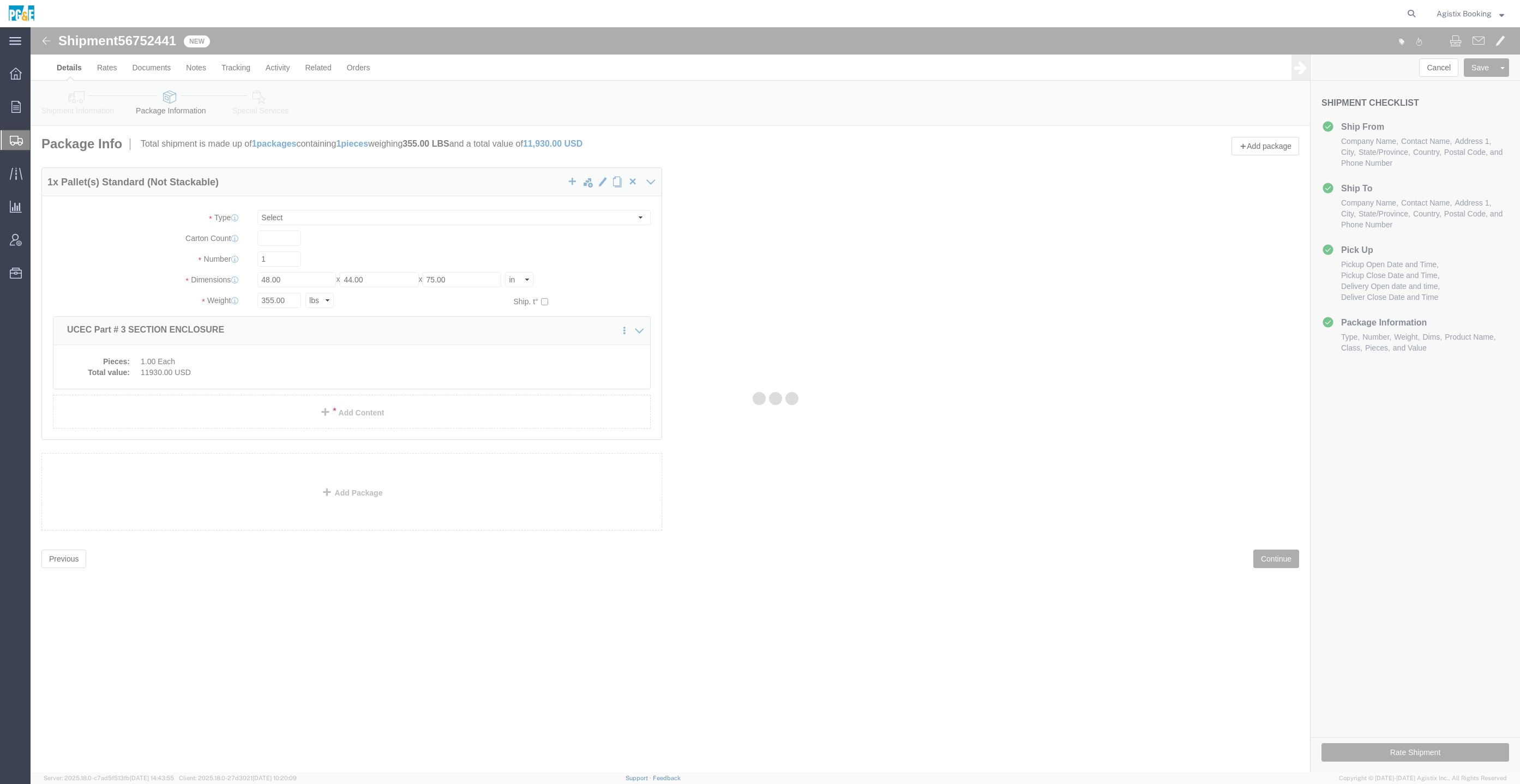
select select "PSNS"
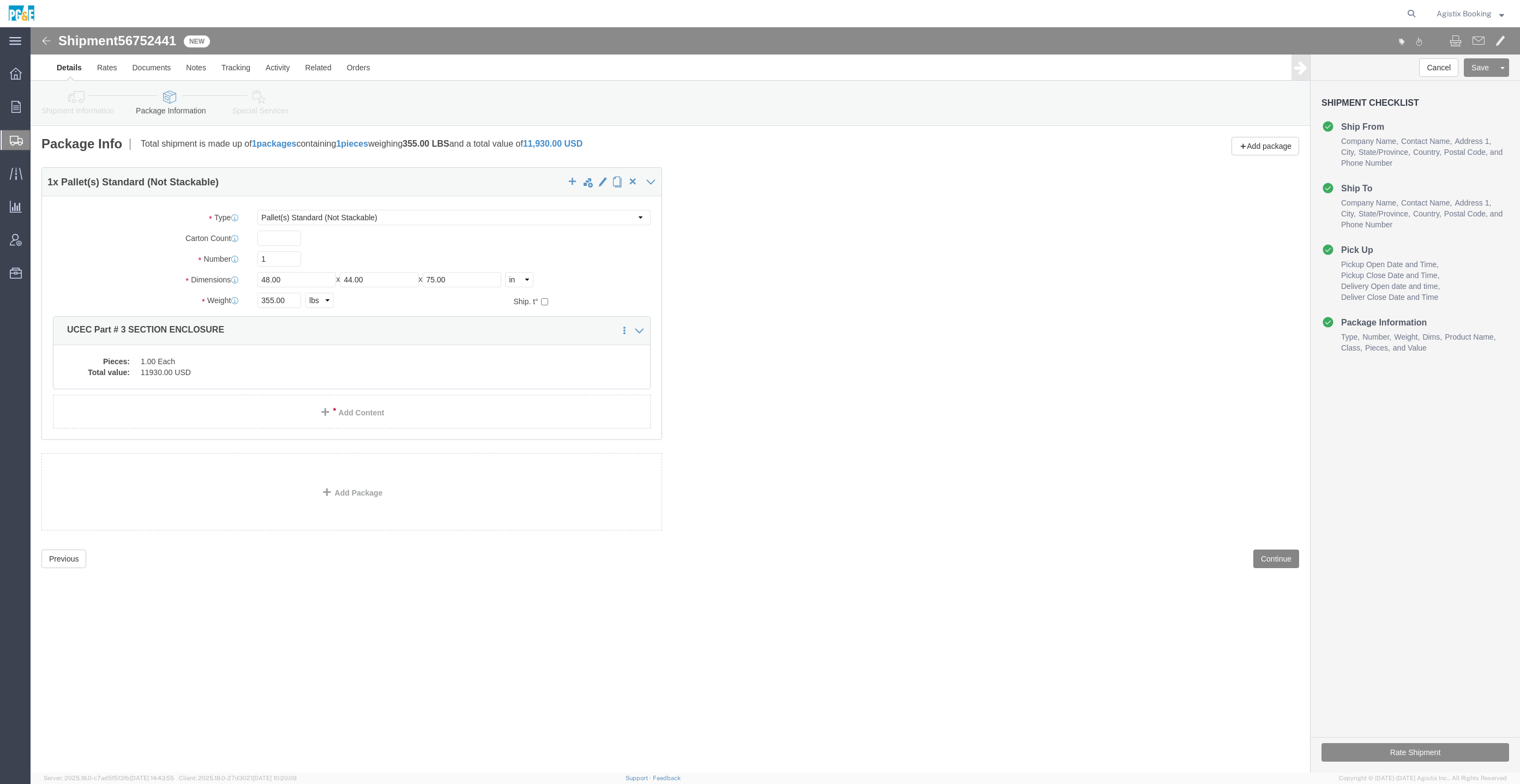
click button "Continue"
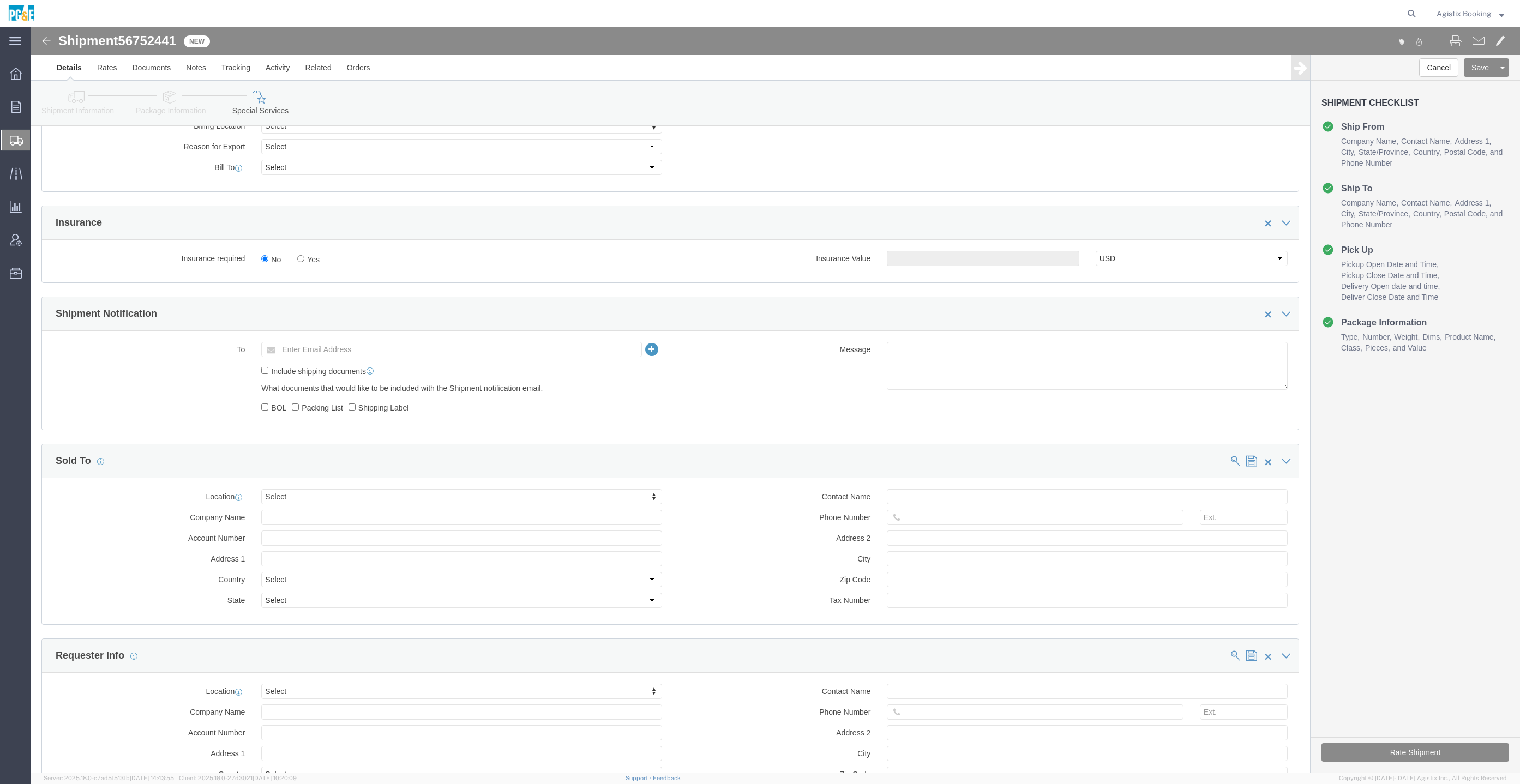
scroll to position [572, 0]
click textarea
paste textarea "Shipment #47913616 has been booked. Once confirmed by the carrier, the BOL will…"
click span "56752441"
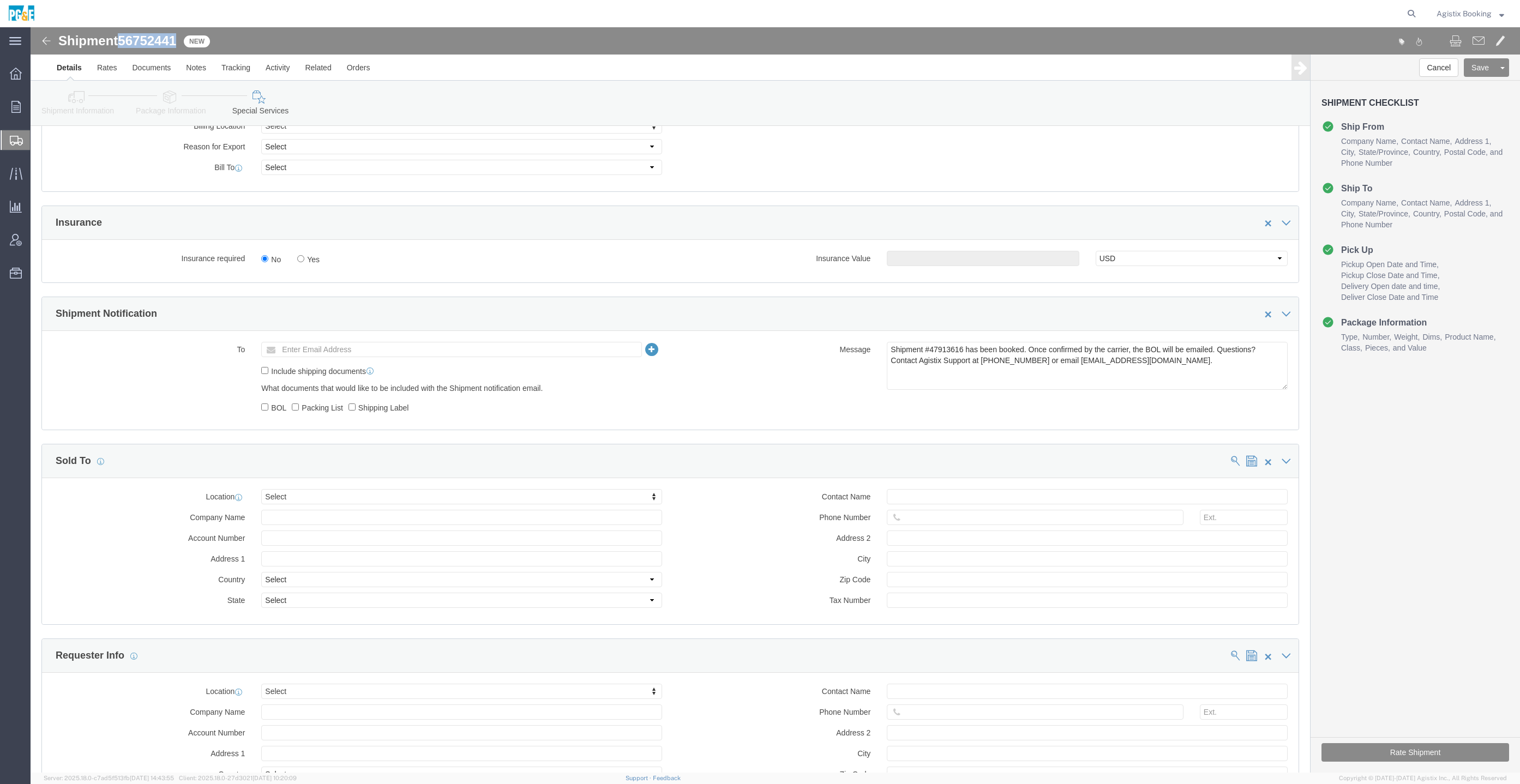
copy span "56752441"
click textarea "Shipment #47913616 has been booked. Once confirmed by the carrier, the BOL will…"
paste textarea "56752441"
type textarea "Shipment #56752441 has been booked. Once confirmed by the carrier, the BOL will…"
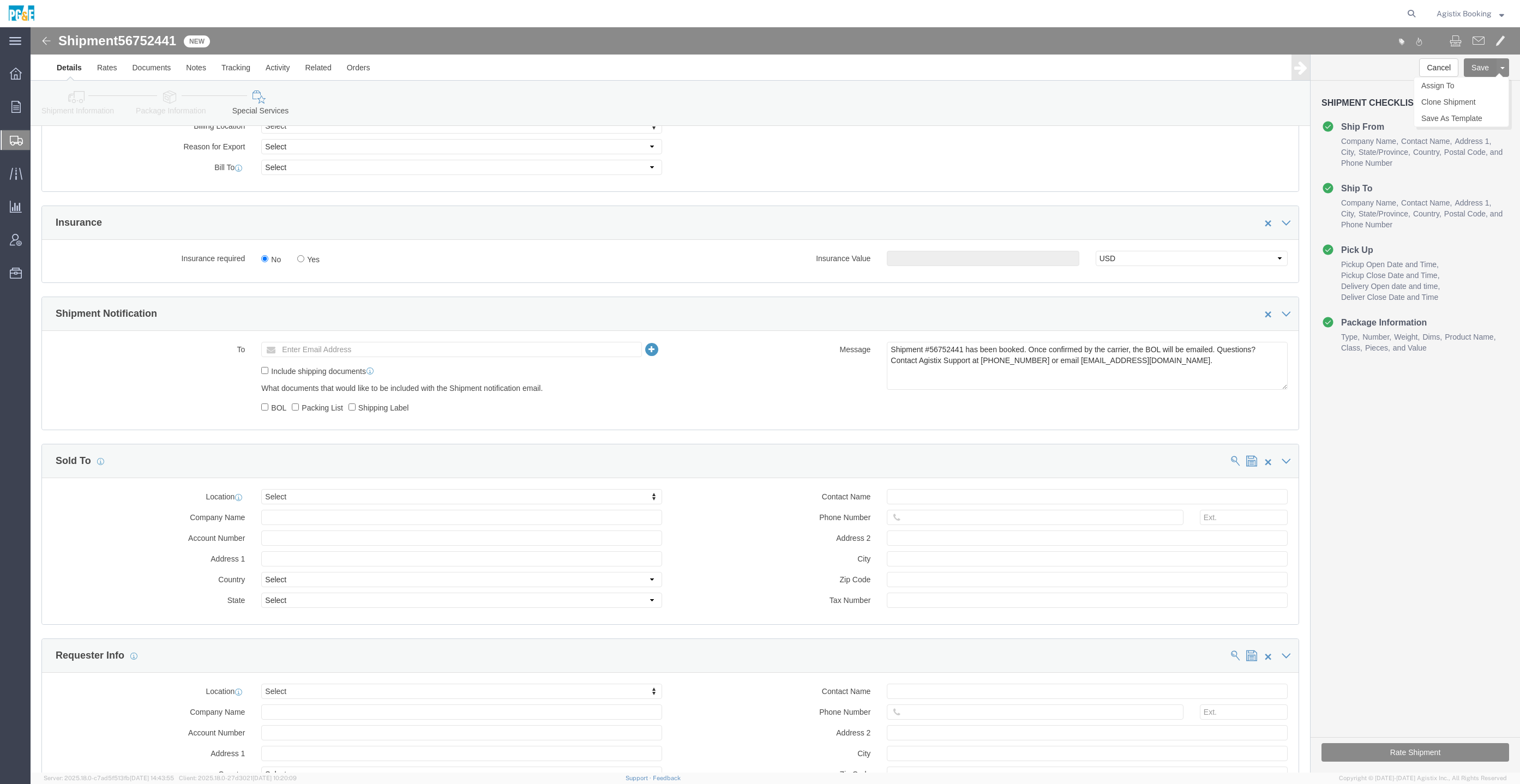
click button "Save"
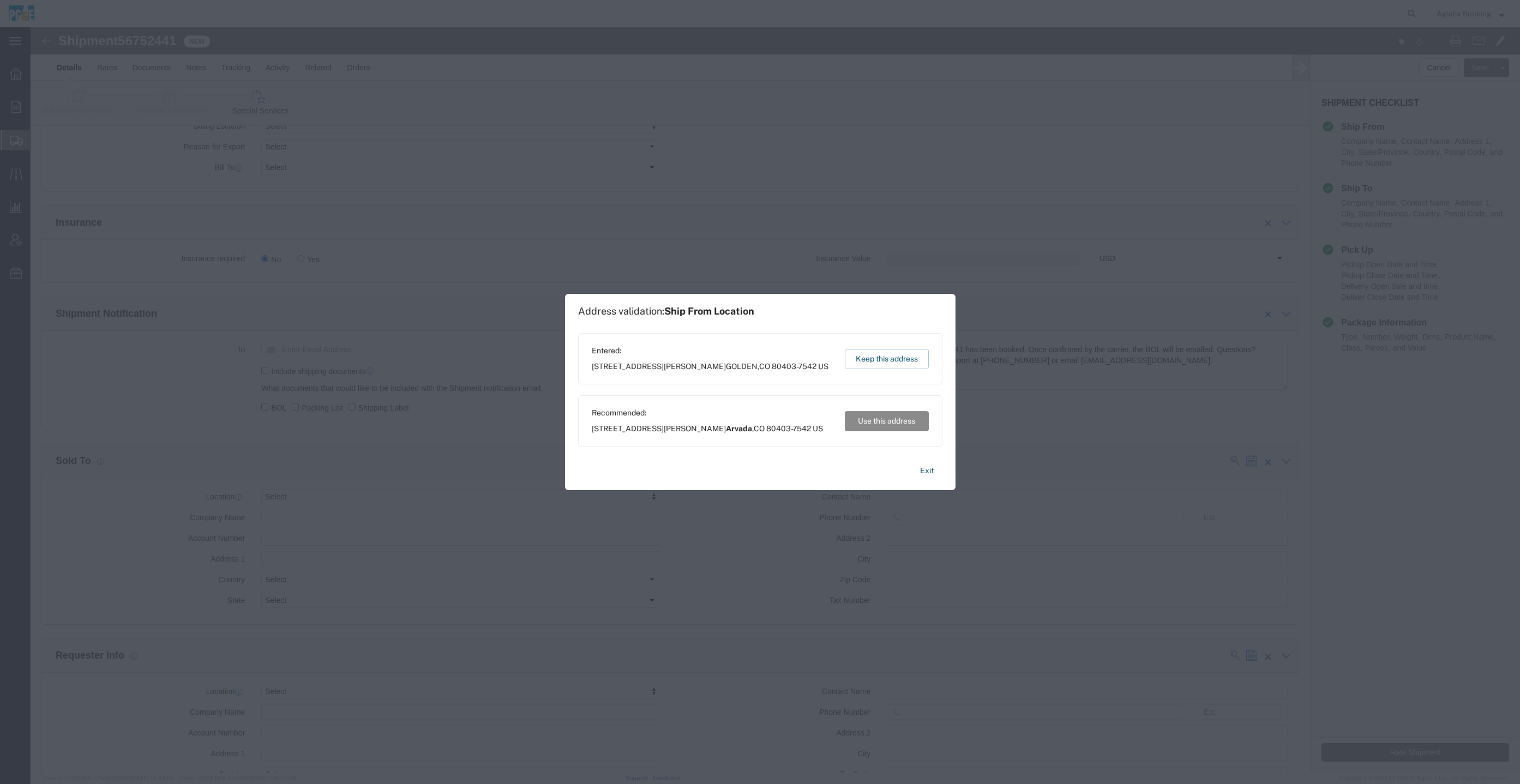
click at [985, 463] on div "Address validation: Ship From Location Entered: [STREET_ADDRESS][PERSON_NAME][P…" at bounding box center [760, 392] width 1520 height 784
click at [928, 467] on button "Exit" at bounding box center [927, 471] width 31 height 19
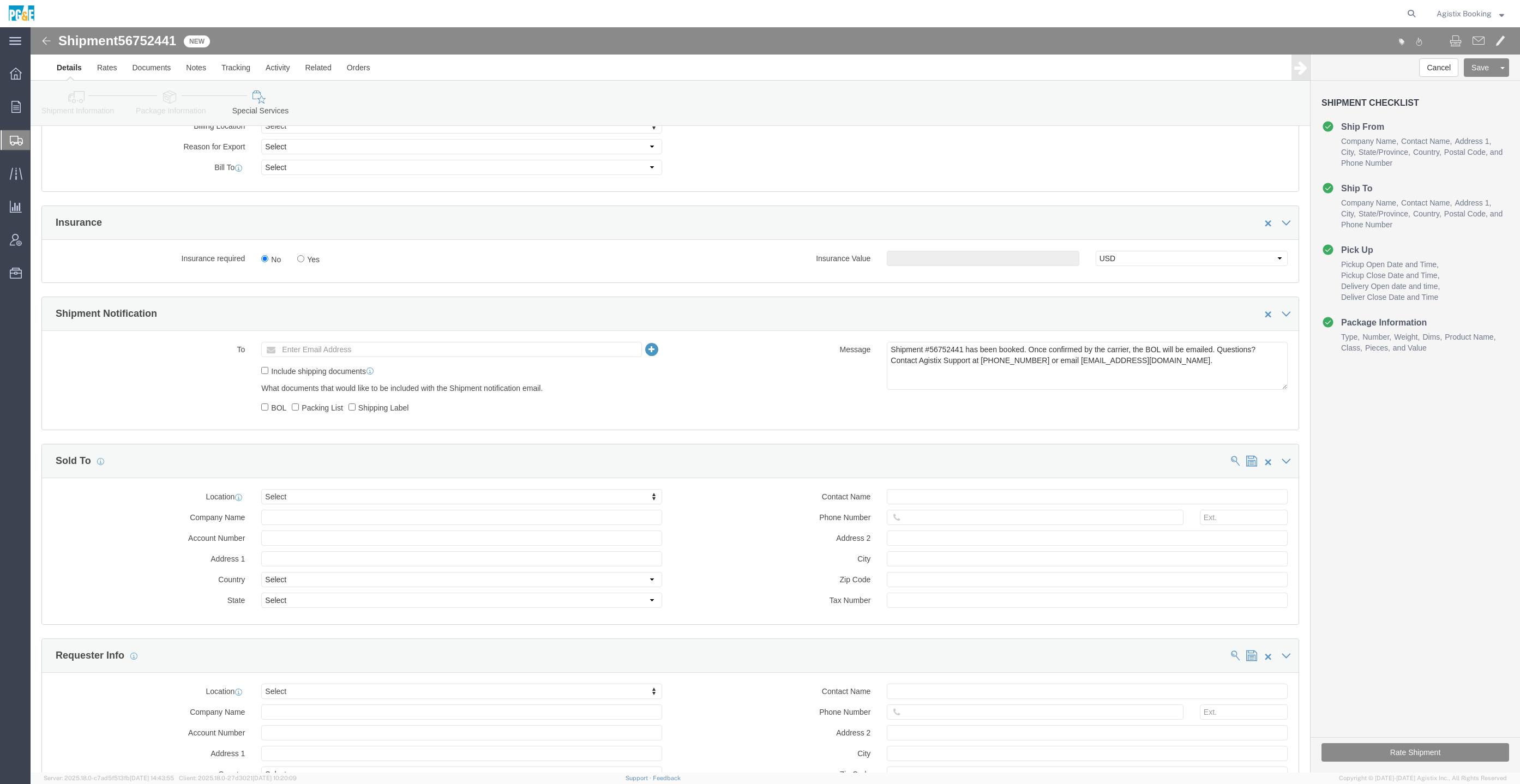
click icon
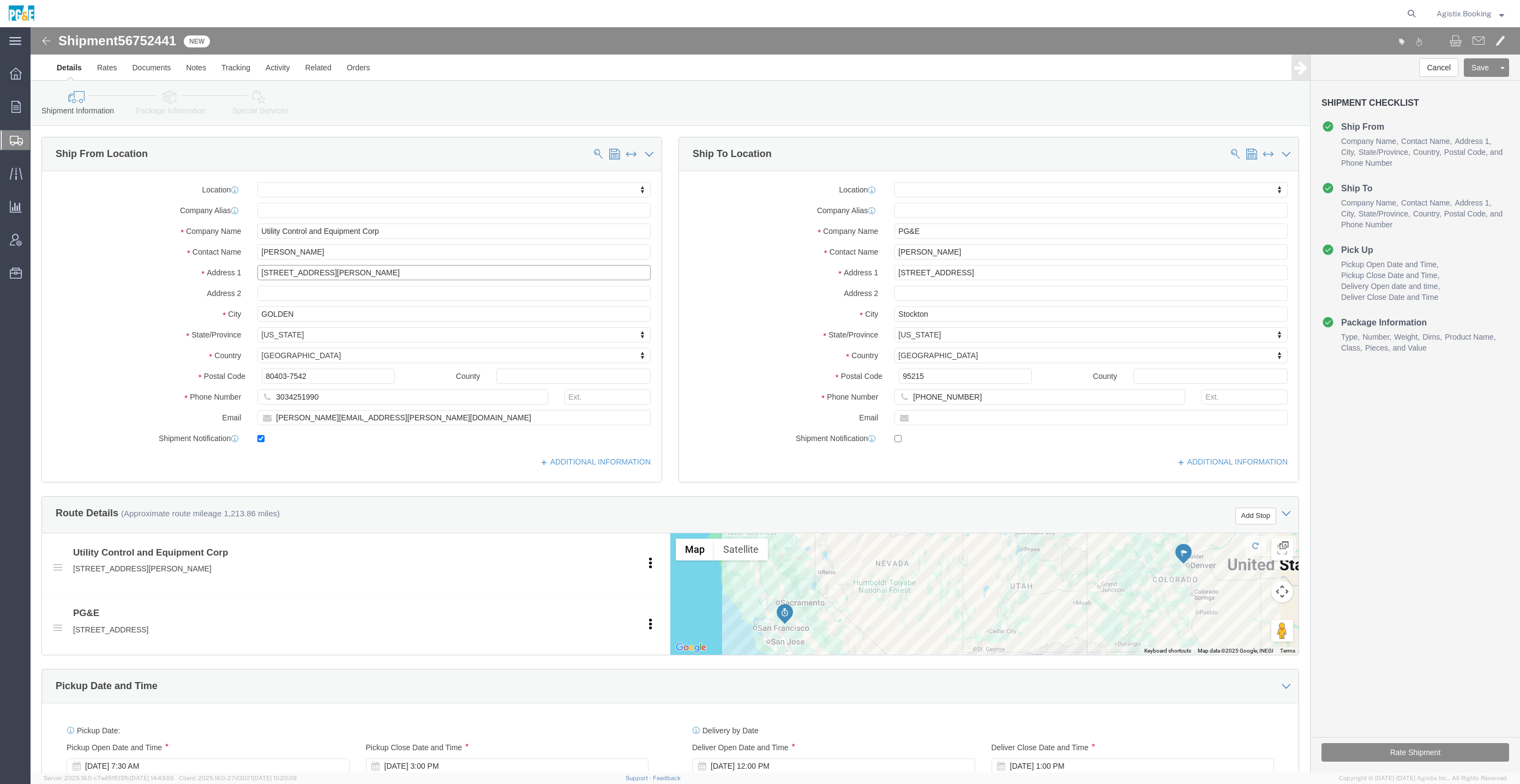
click input "[STREET_ADDRESS][PERSON_NAME]"
click input "GOLDEN"
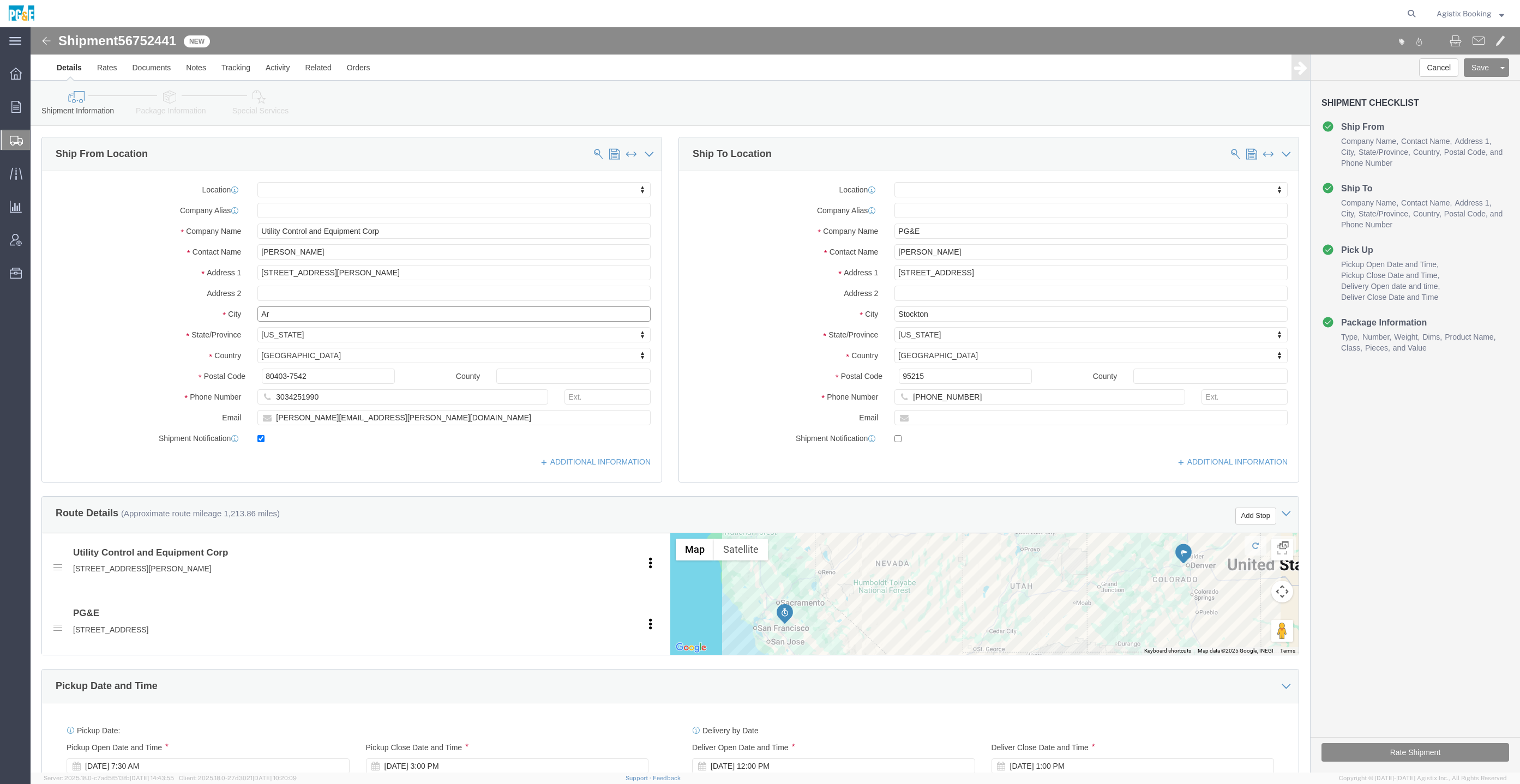
type input "Ar"
select select
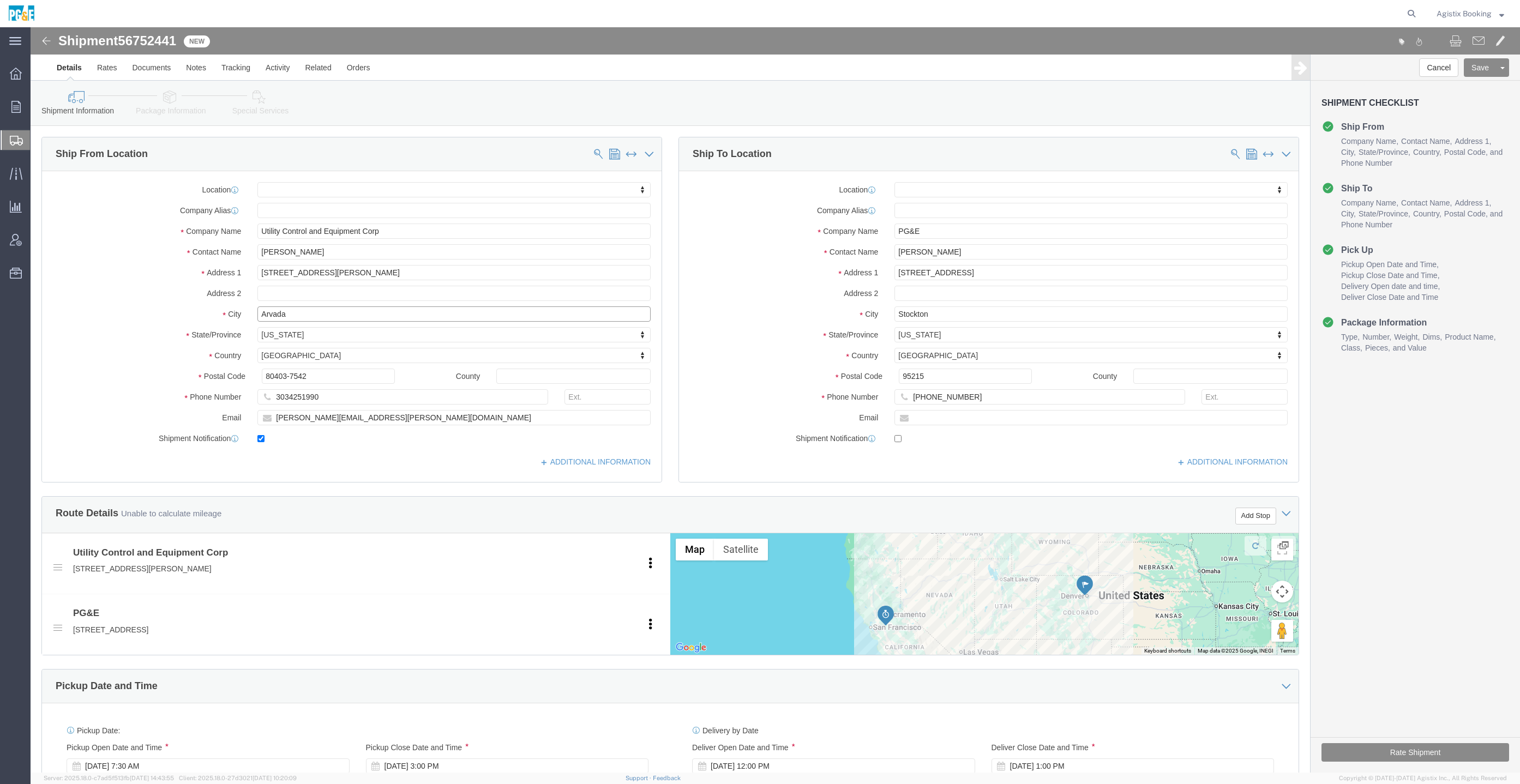
type input "Arvada"
select select
drag, startPoint x: 256, startPoint y: 345, endPoint x: 378, endPoint y: 341, distance: 122.1
click div "Location My Profile Location (OBSOLETE) [PERSON_NAME] SC - GC TRAILER (OBSOLETE…"
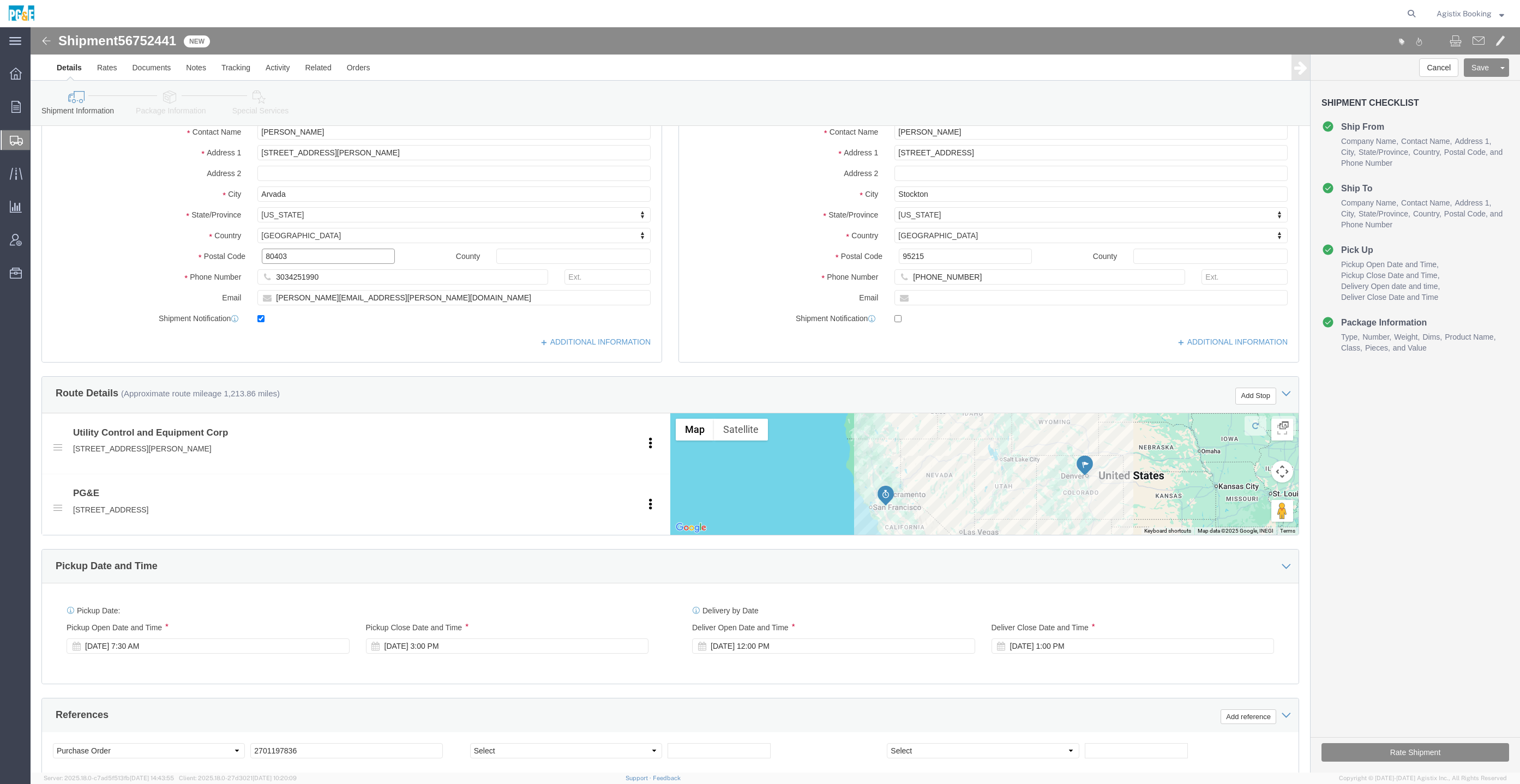
scroll to position [361, 0]
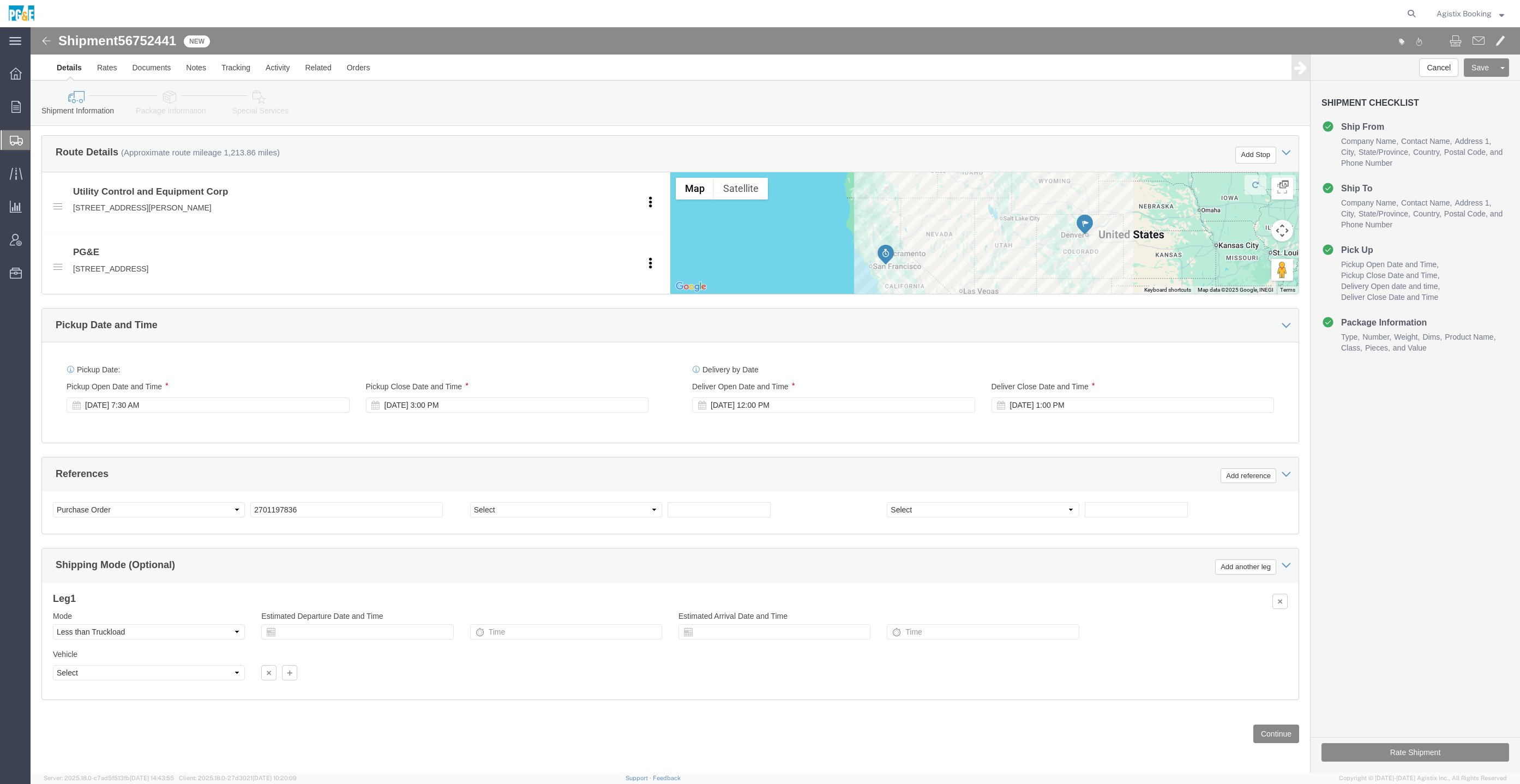
type input "80403"
click button "Continue"
select select
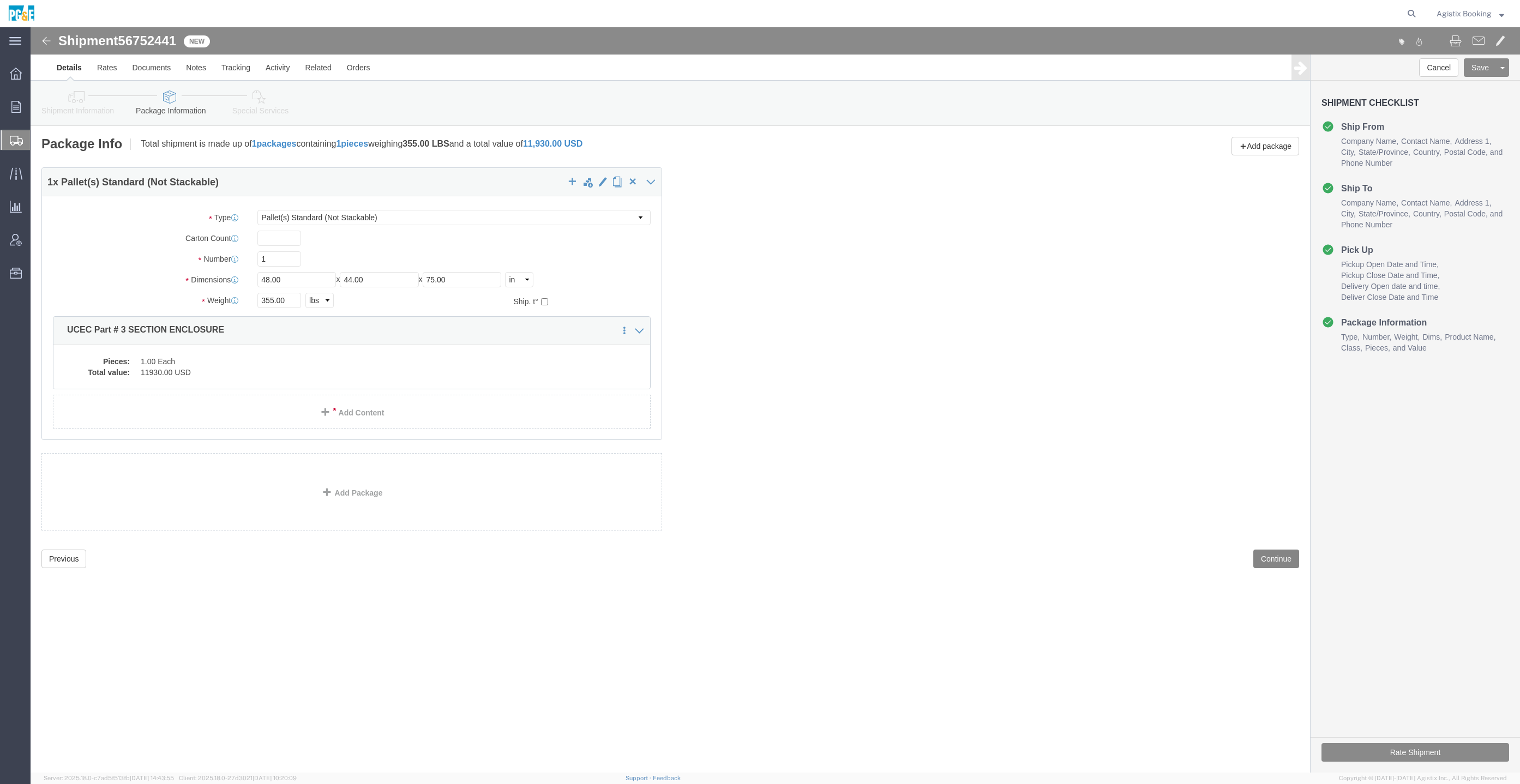
scroll to position [0, 0]
click button "Save"
click link "Shipment Information"
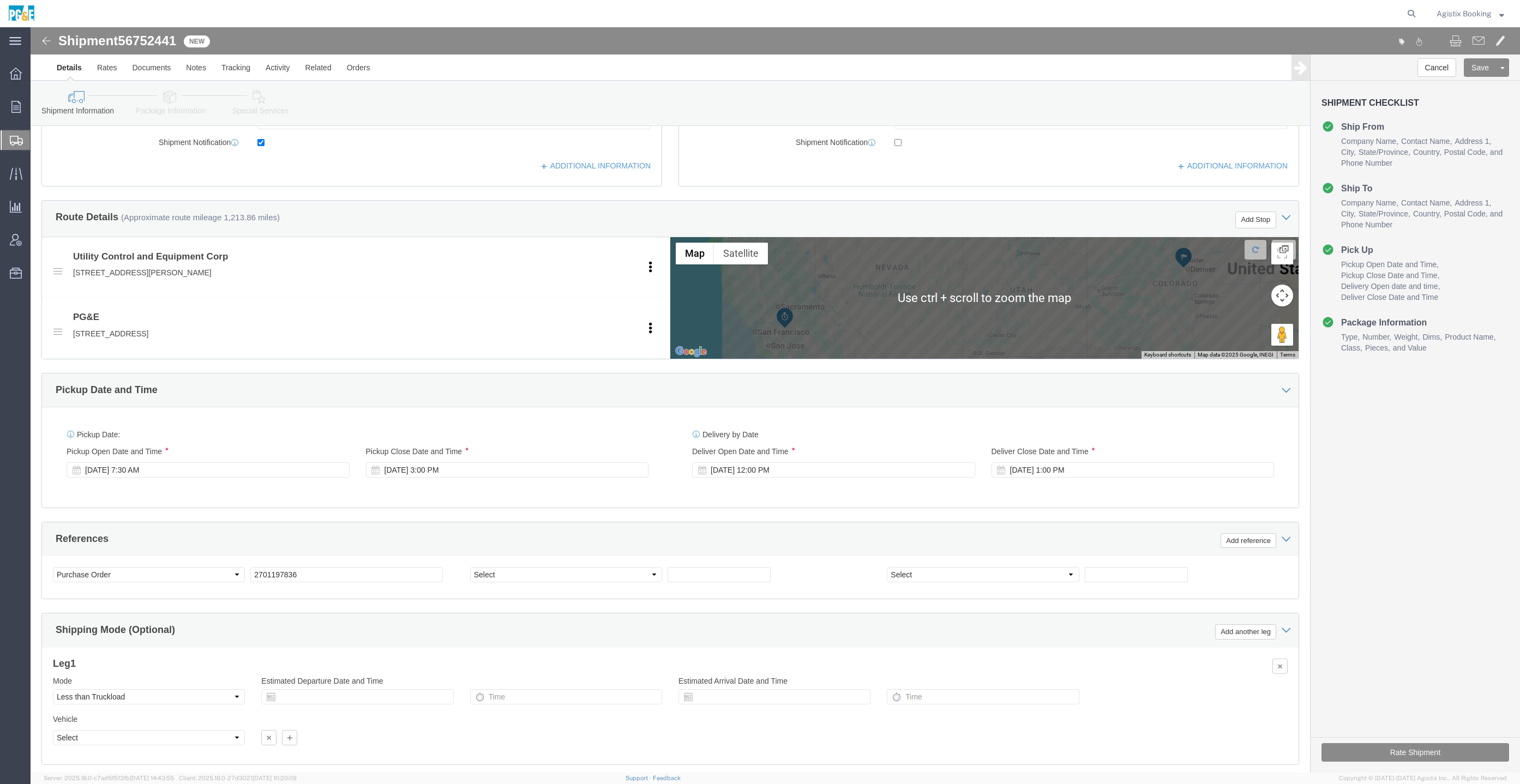
scroll to position [361, 0]
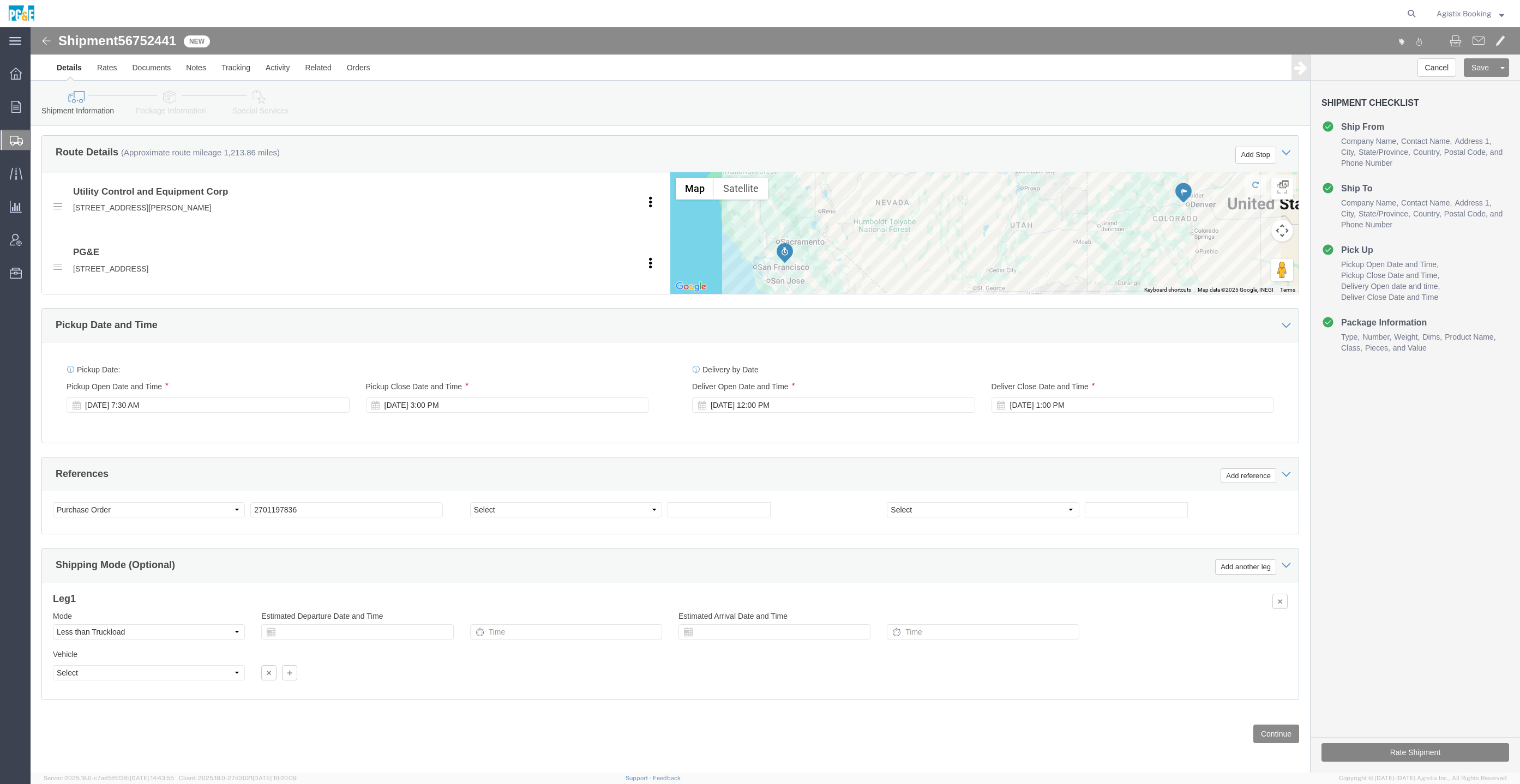
click button "Rate Shipment"
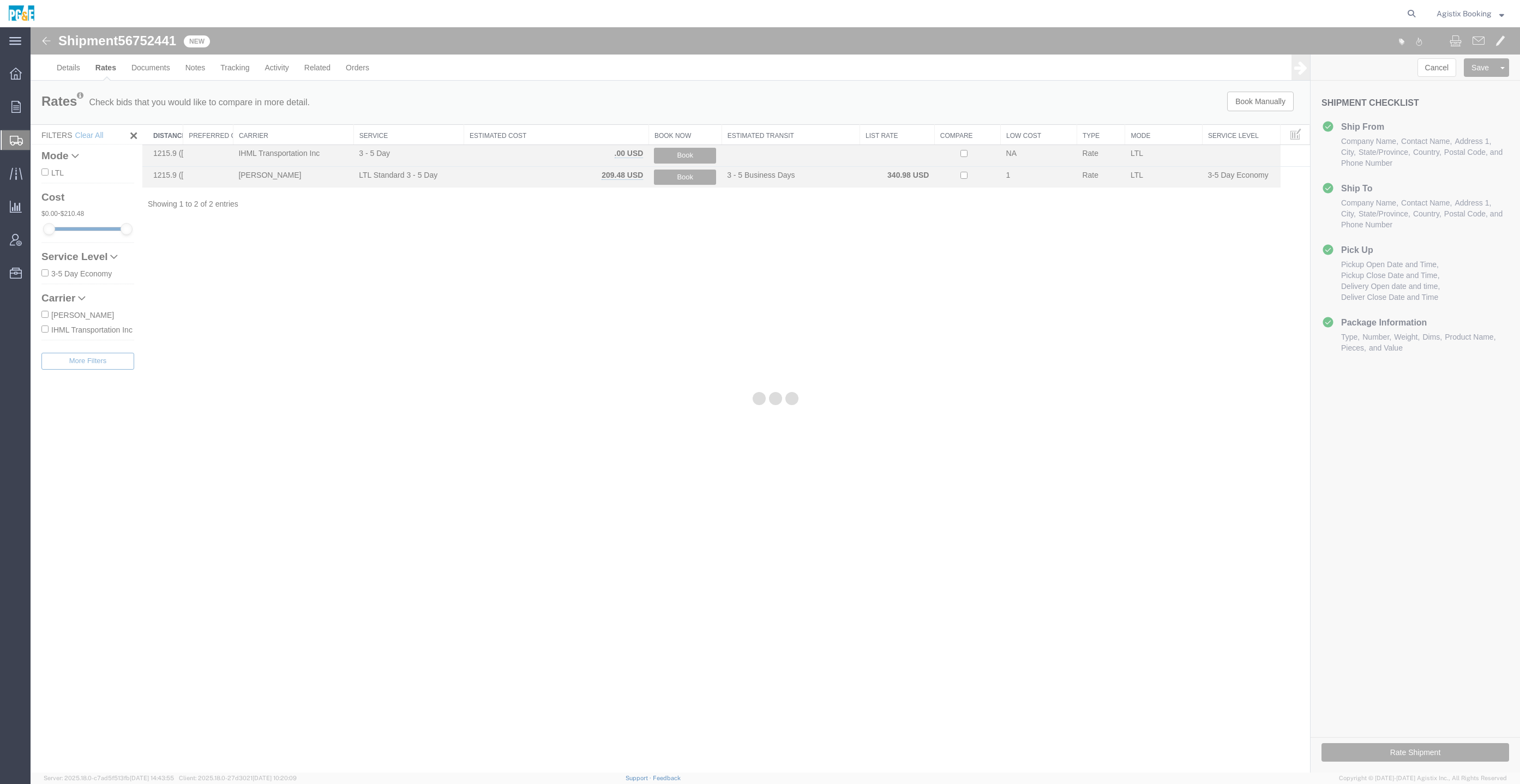
scroll to position [0, 0]
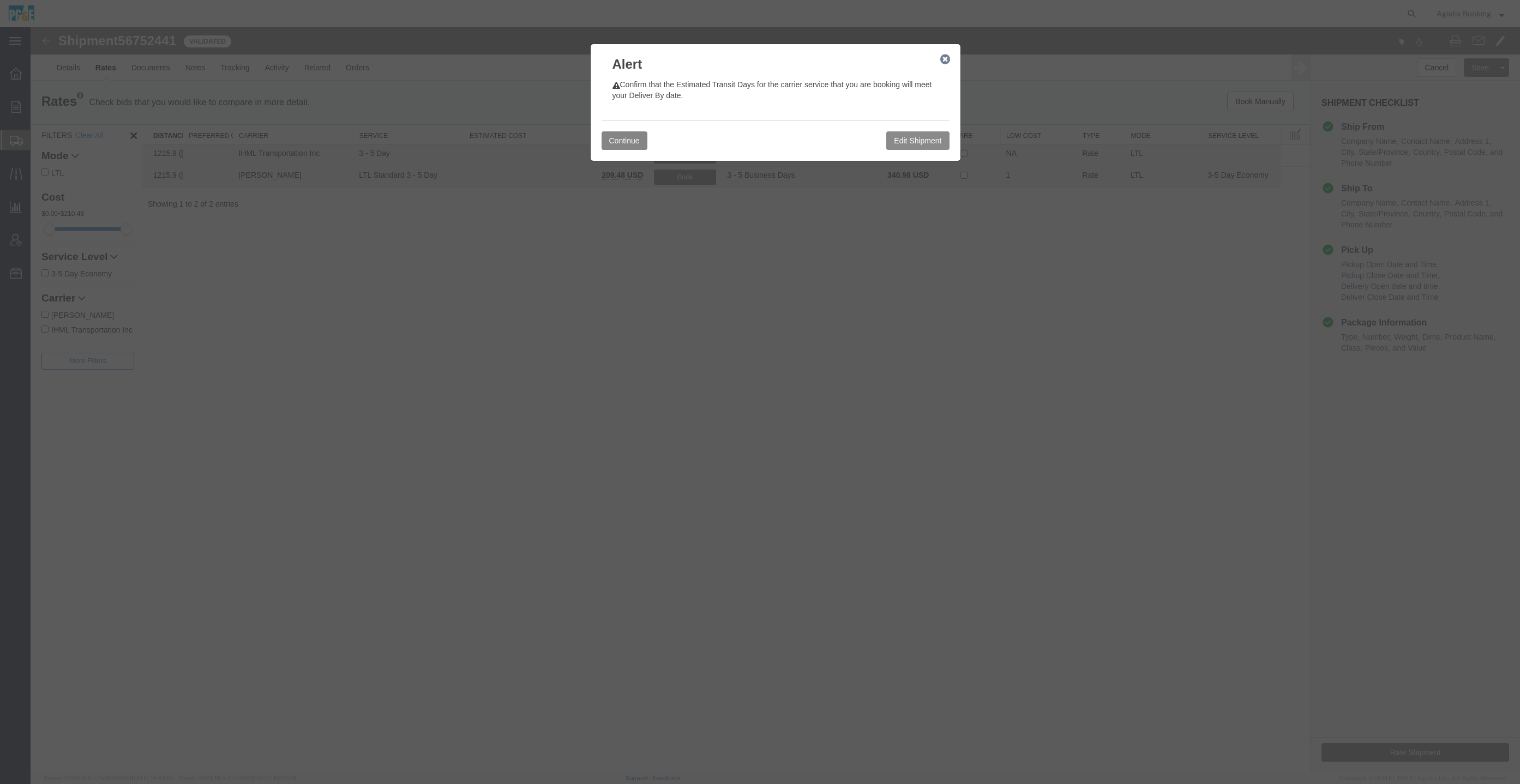
click at [612, 144] on button "Continue" at bounding box center [624, 141] width 45 height 19
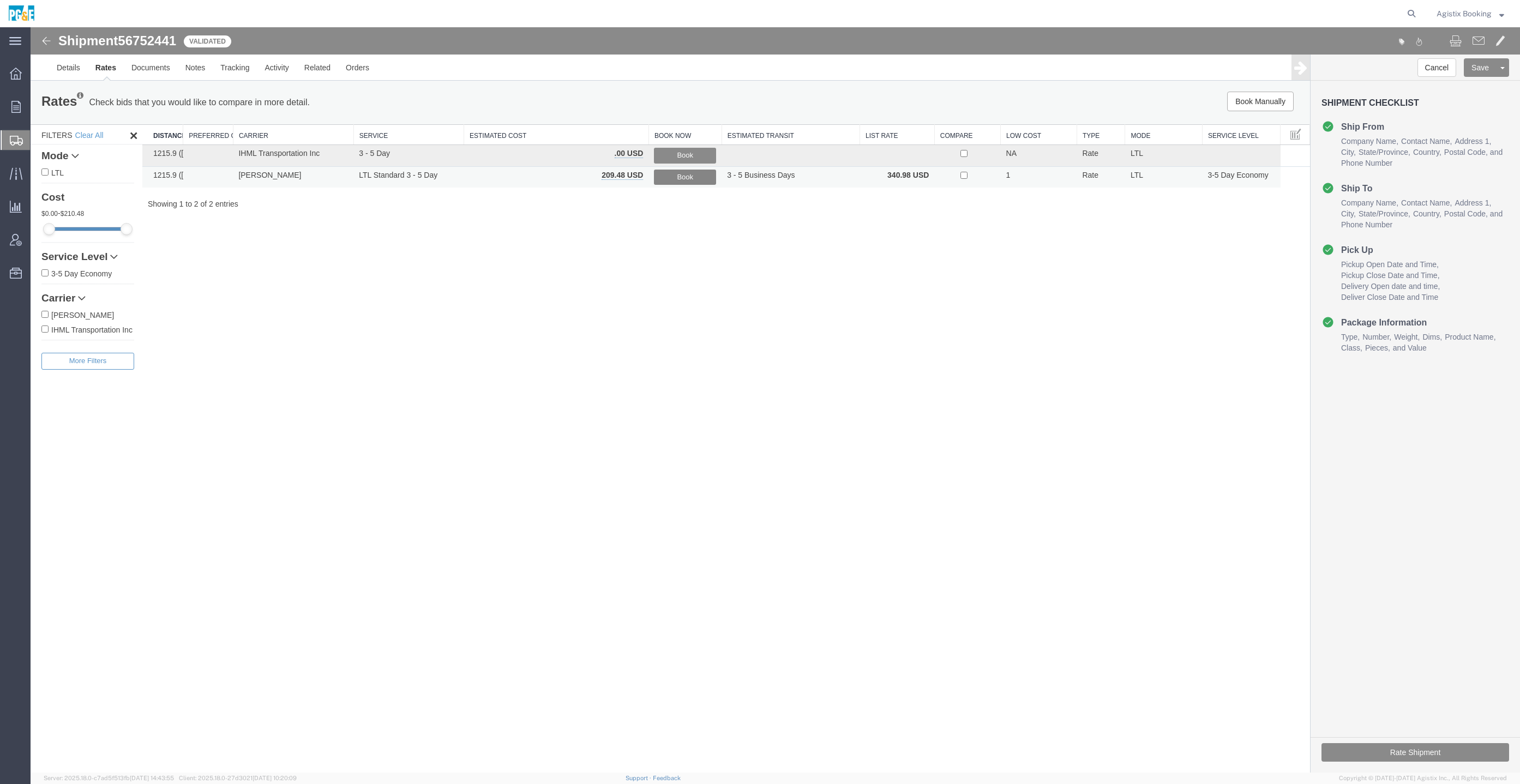
click at [693, 184] on button "Book" at bounding box center [685, 178] width 62 height 15
